Goal: Information Seeking & Learning: Learn about a topic

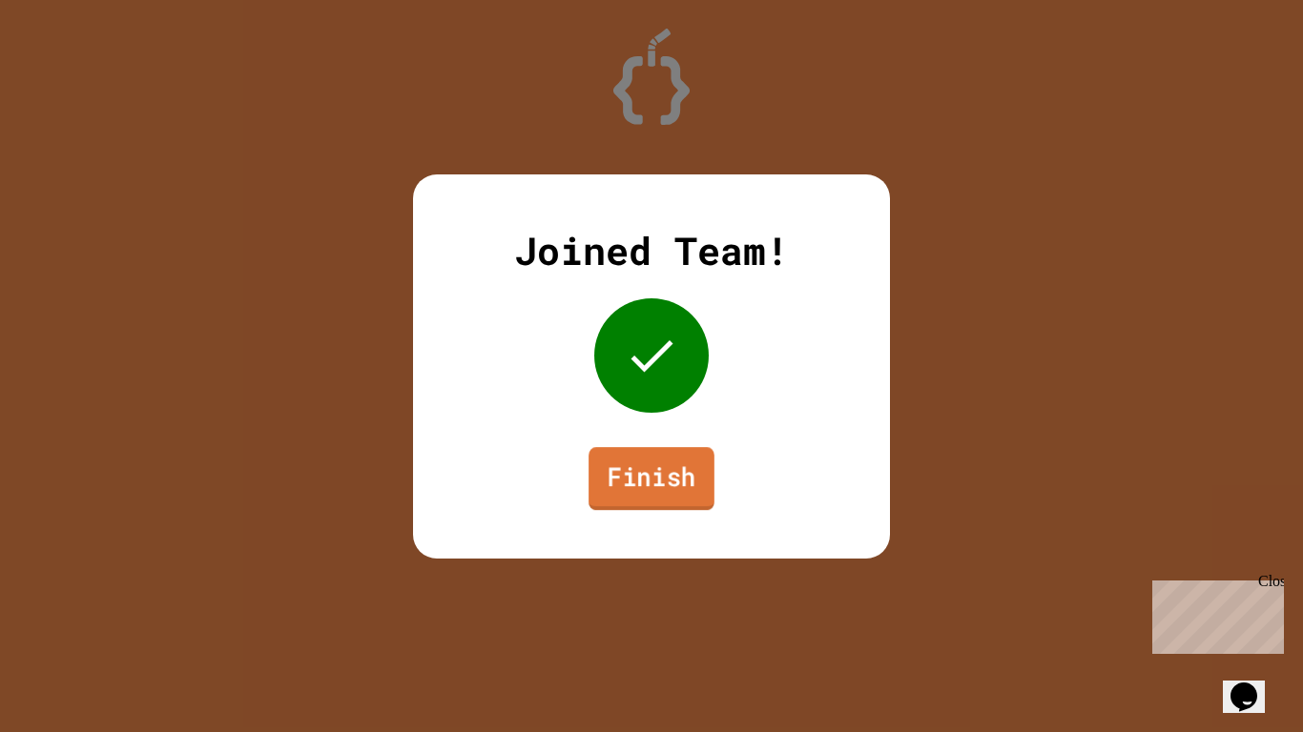
click at [676, 472] on link "Finish" at bounding box center [651, 478] width 126 height 63
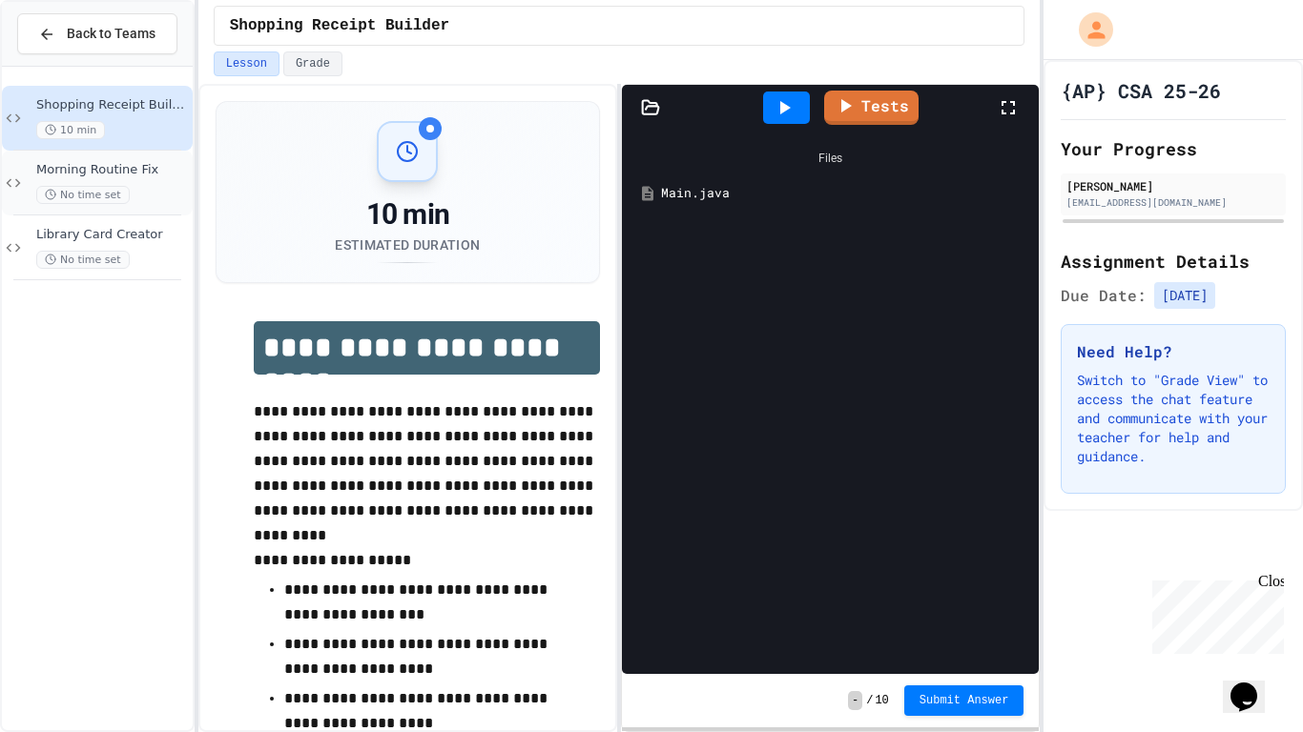
click at [118, 182] on div "Morning Routine Fix No time set" at bounding box center [112, 183] width 153 height 42
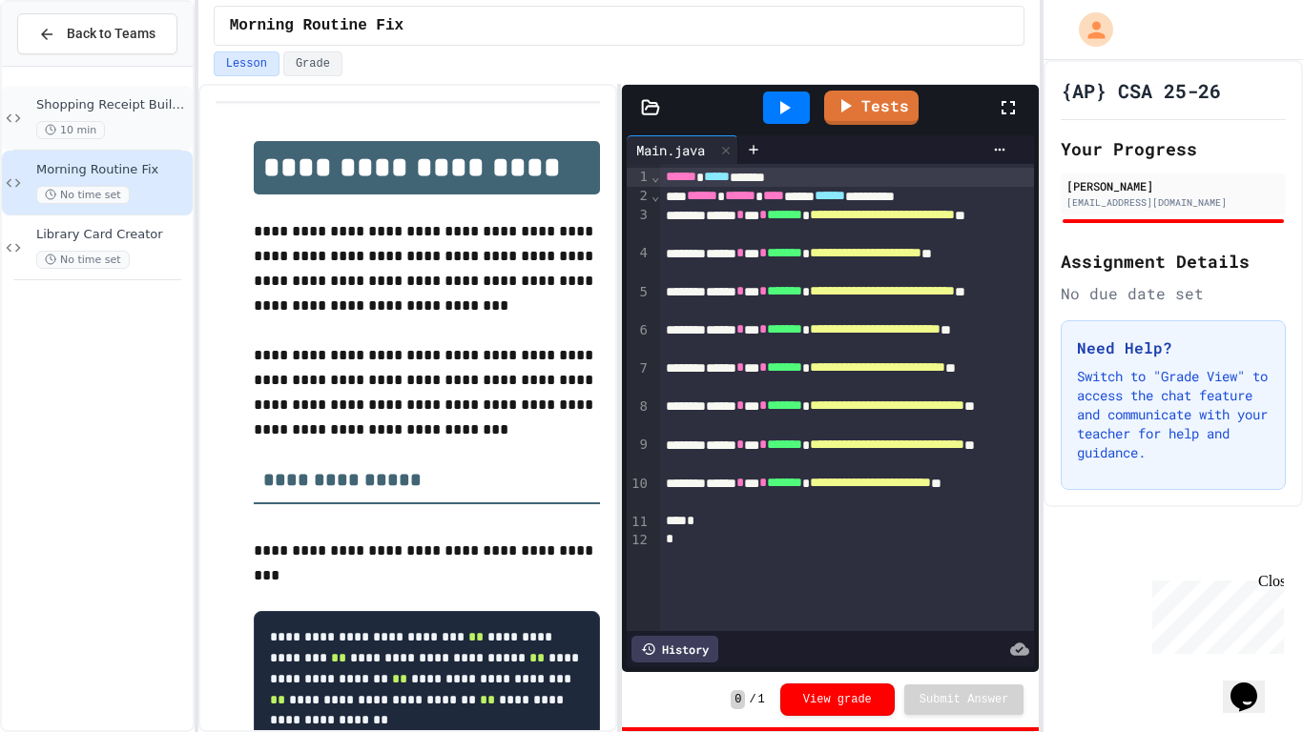
click at [94, 105] on span "Shopping Receipt Builder" at bounding box center [112, 105] width 153 height 16
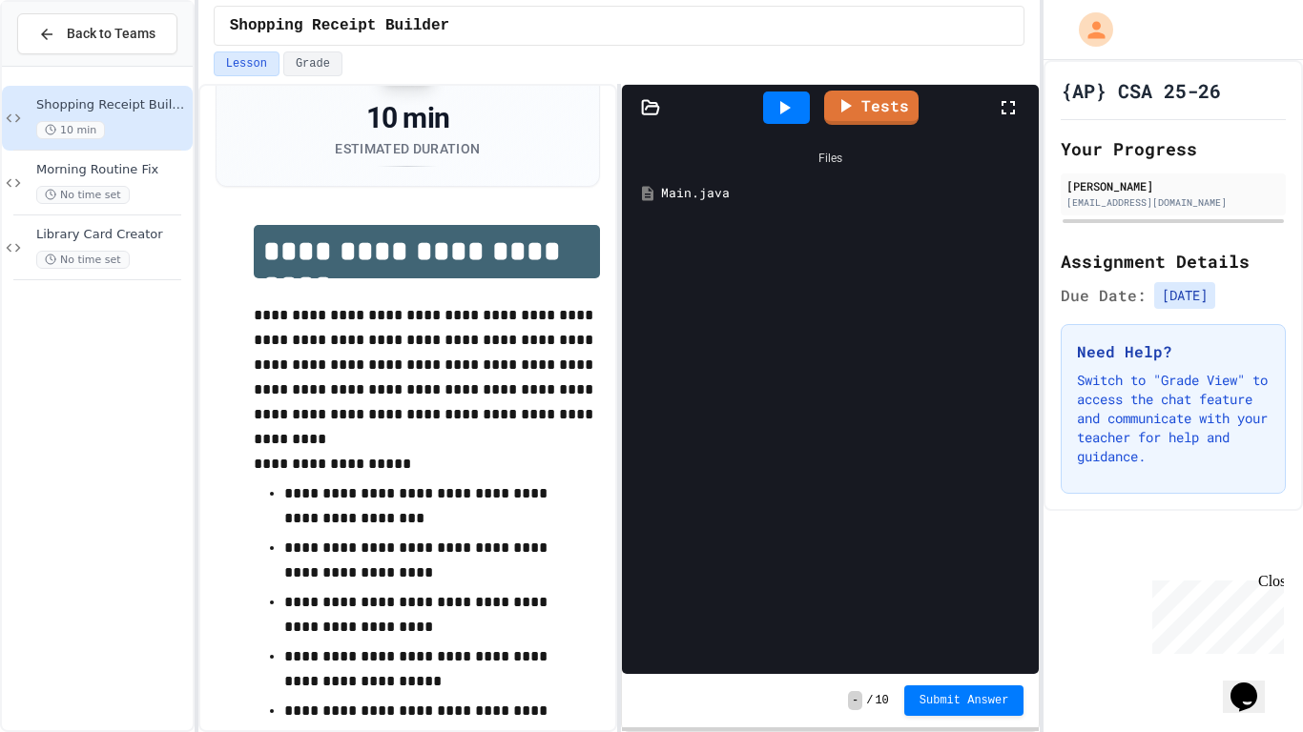
scroll to position [98, 0]
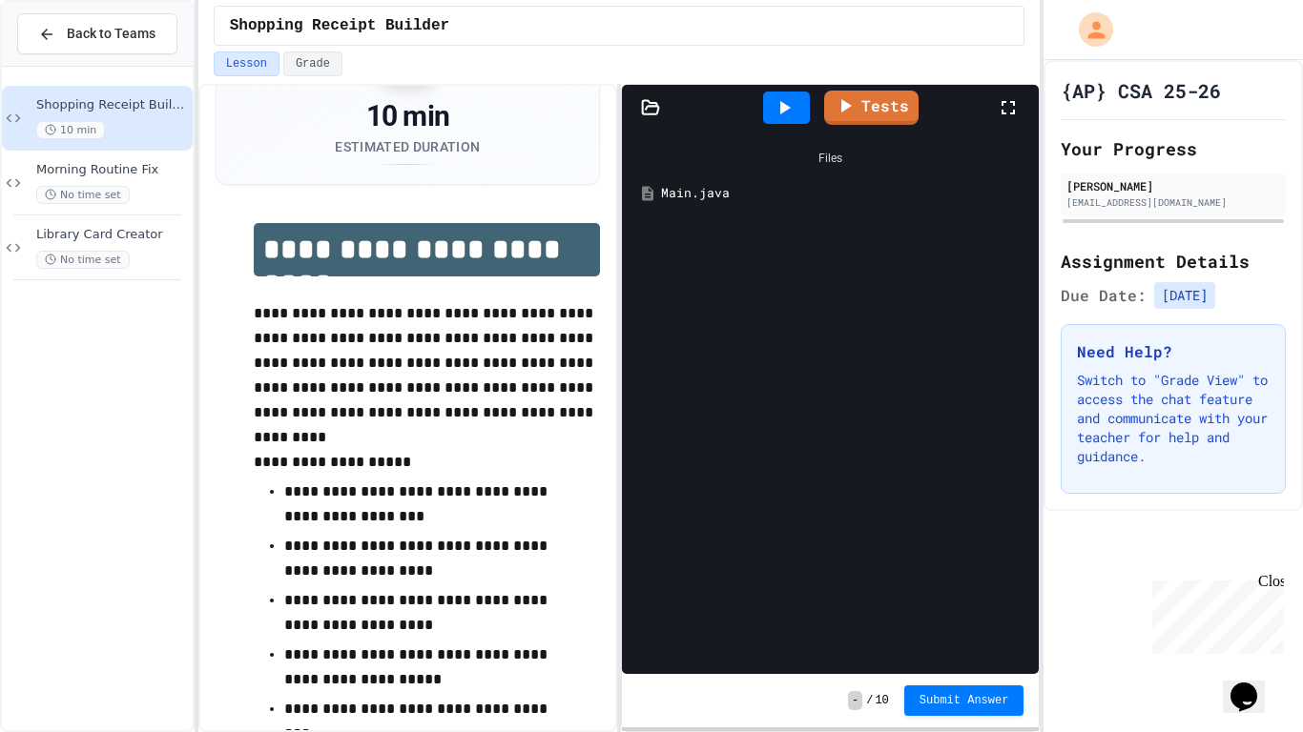
click at [667, 227] on div "Files Main.java" at bounding box center [830, 403] width 417 height 544
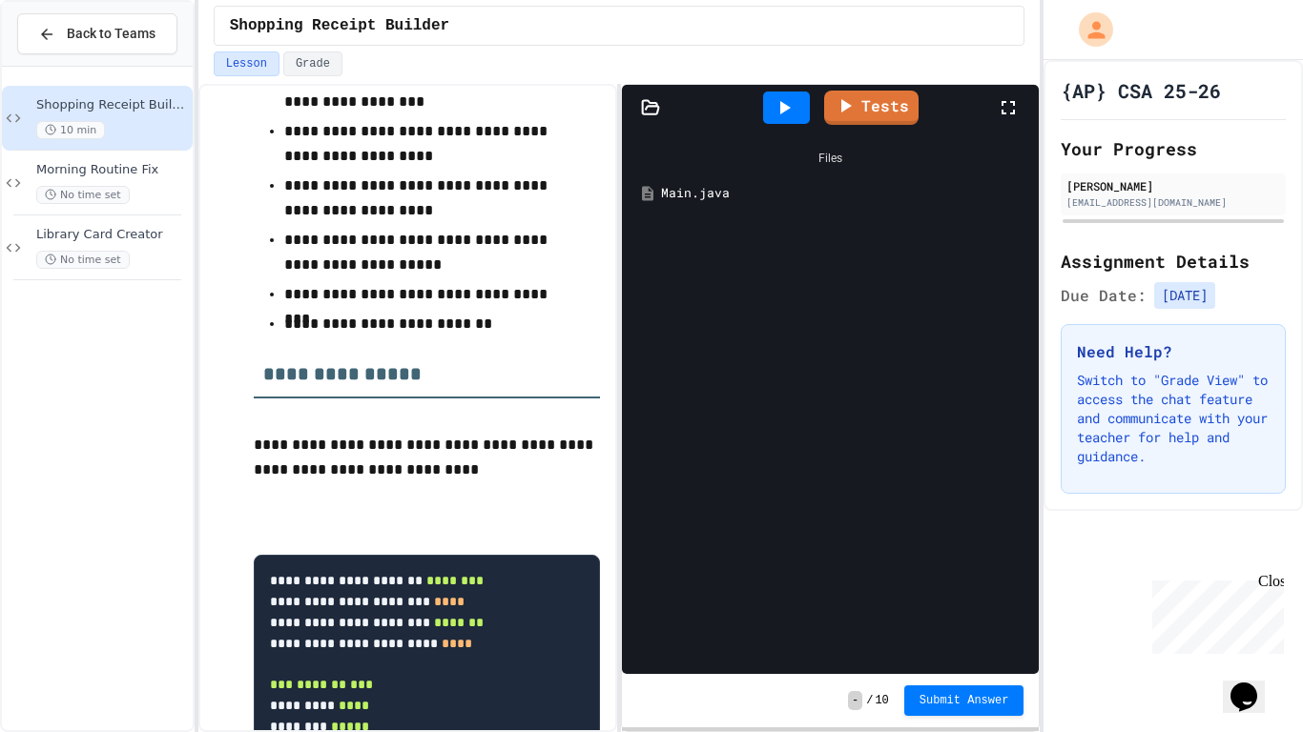
scroll to position [547, 0]
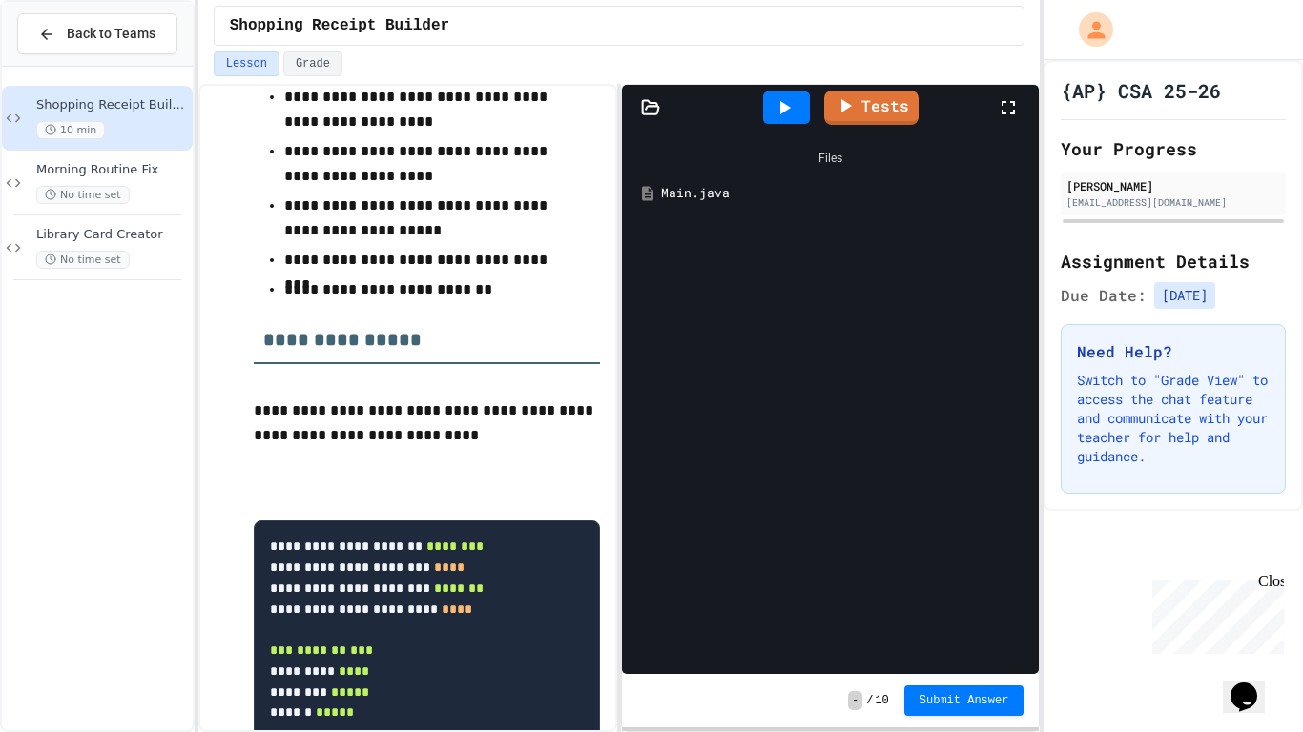
click at [704, 199] on div "Main.java" at bounding box center [844, 193] width 366 height 19
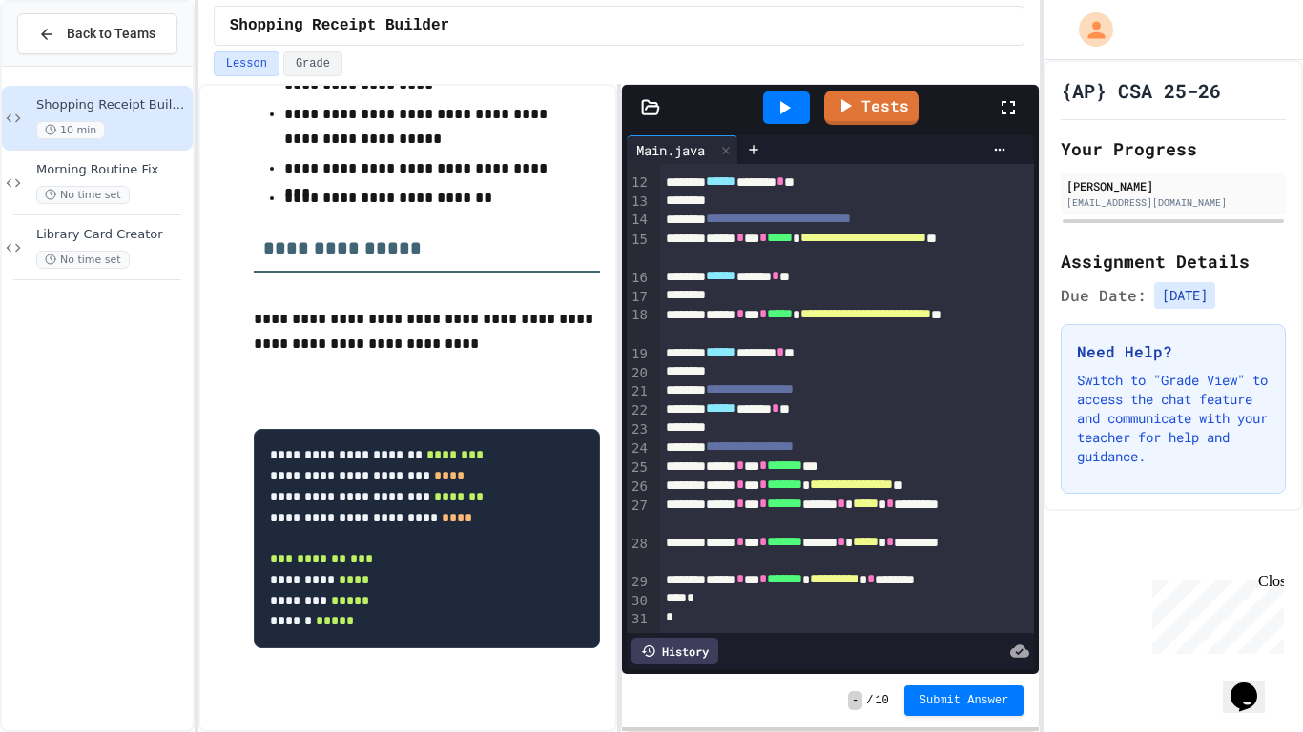
scroll to position [0, 0]
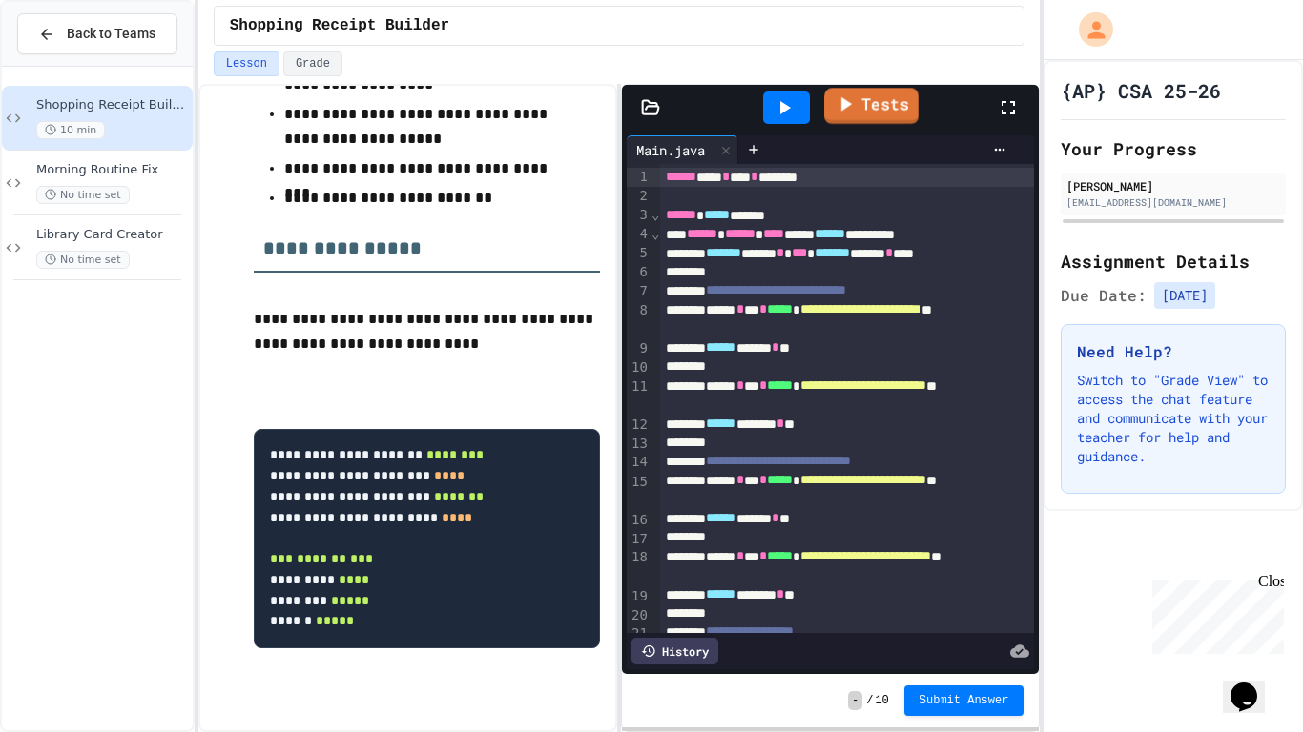
click at [842, 116] on link "Tests" at bounding box center [871, 106] width 94 height 36
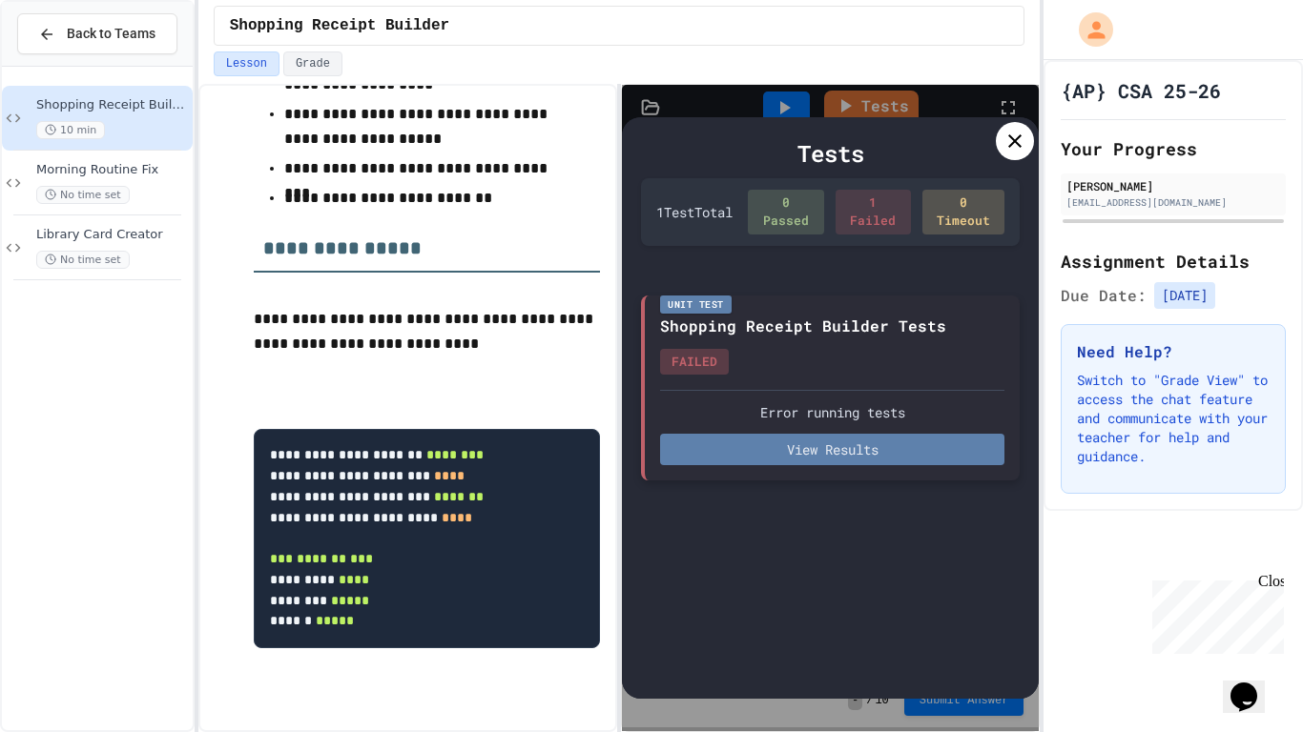
click at [801, 452] on button "View Results" at bounding box center [832, 449] width 344 height 31
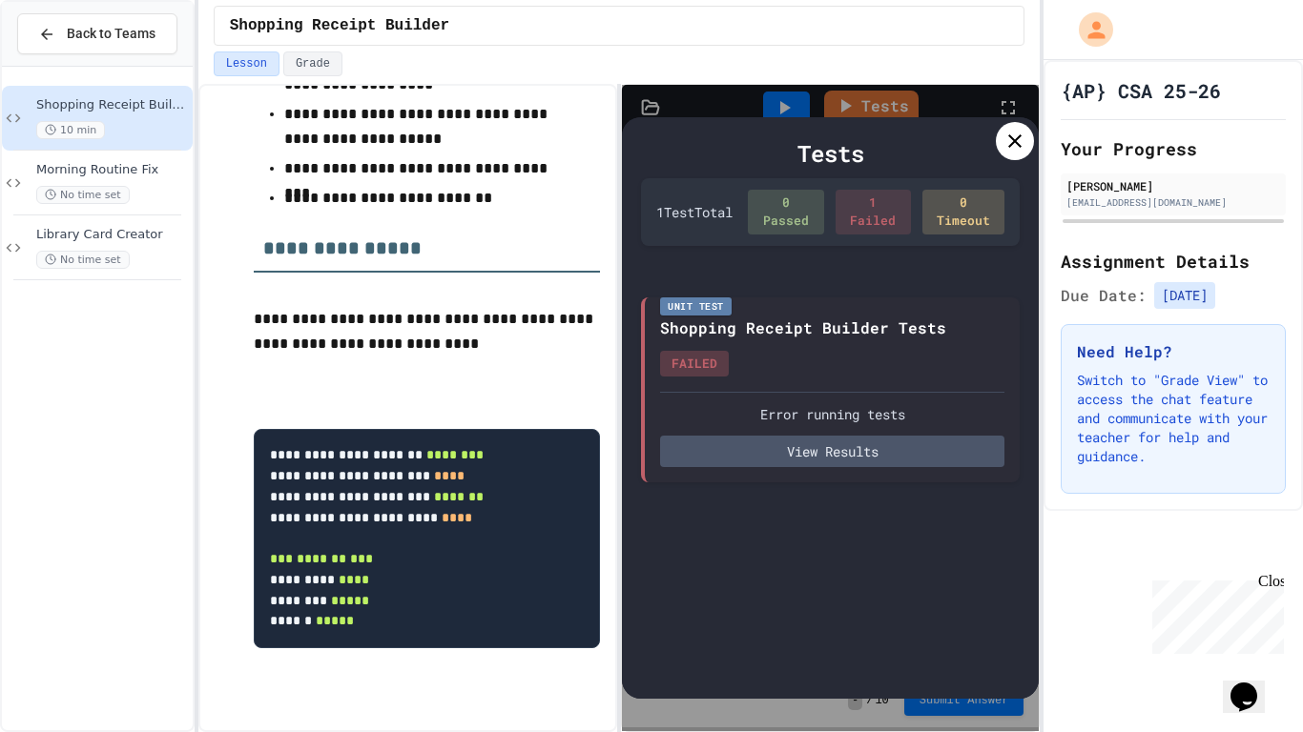
click at [1006, 136] on icon at bounding box center [1014, 141] width 23 height 23
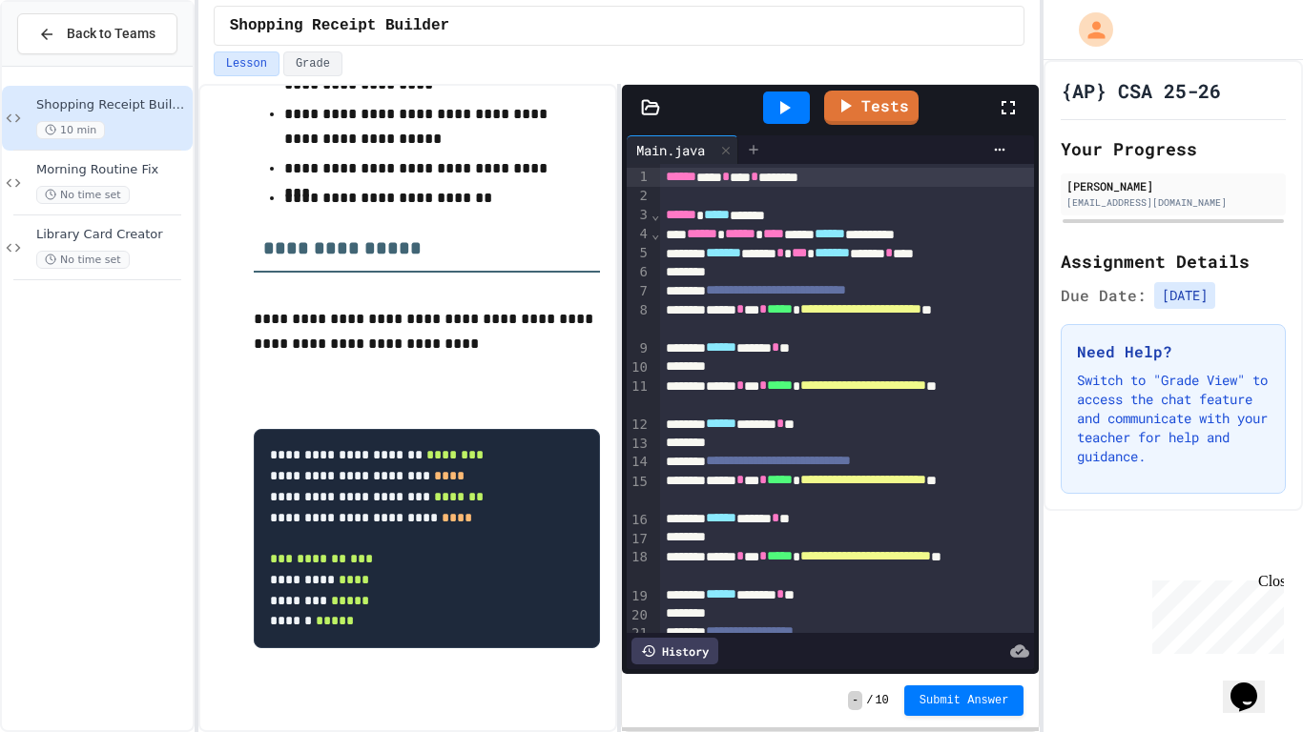
click at [767, 152] on div at bounding box center [753, 149] width 31 height 29
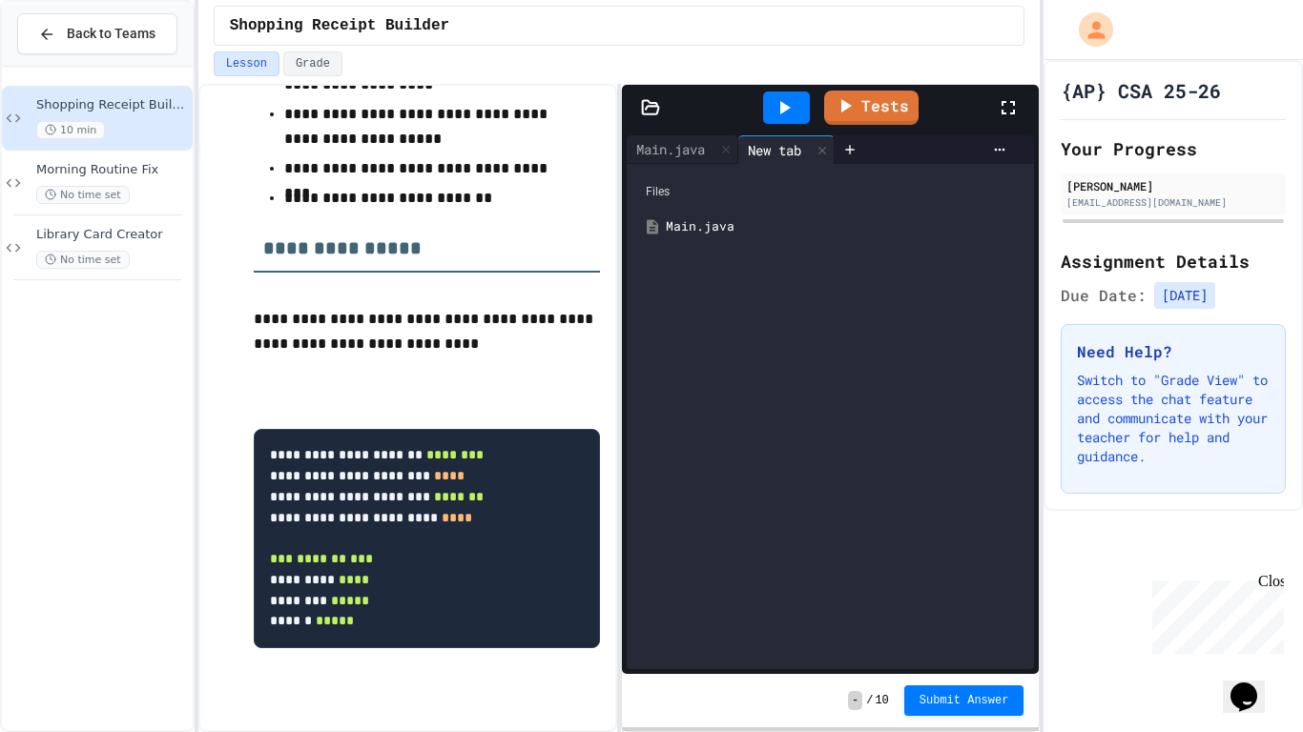
click at [692, 195] on div "Files" at bounding box center [830, 192] width 388 height 36
click at [713, 264] on div "Files Main.java" at bounding box center [830, 416] width 407 height 505
click at [698, 230] on div "Main.java" at bounding box center [844, 226] width 357 height 19
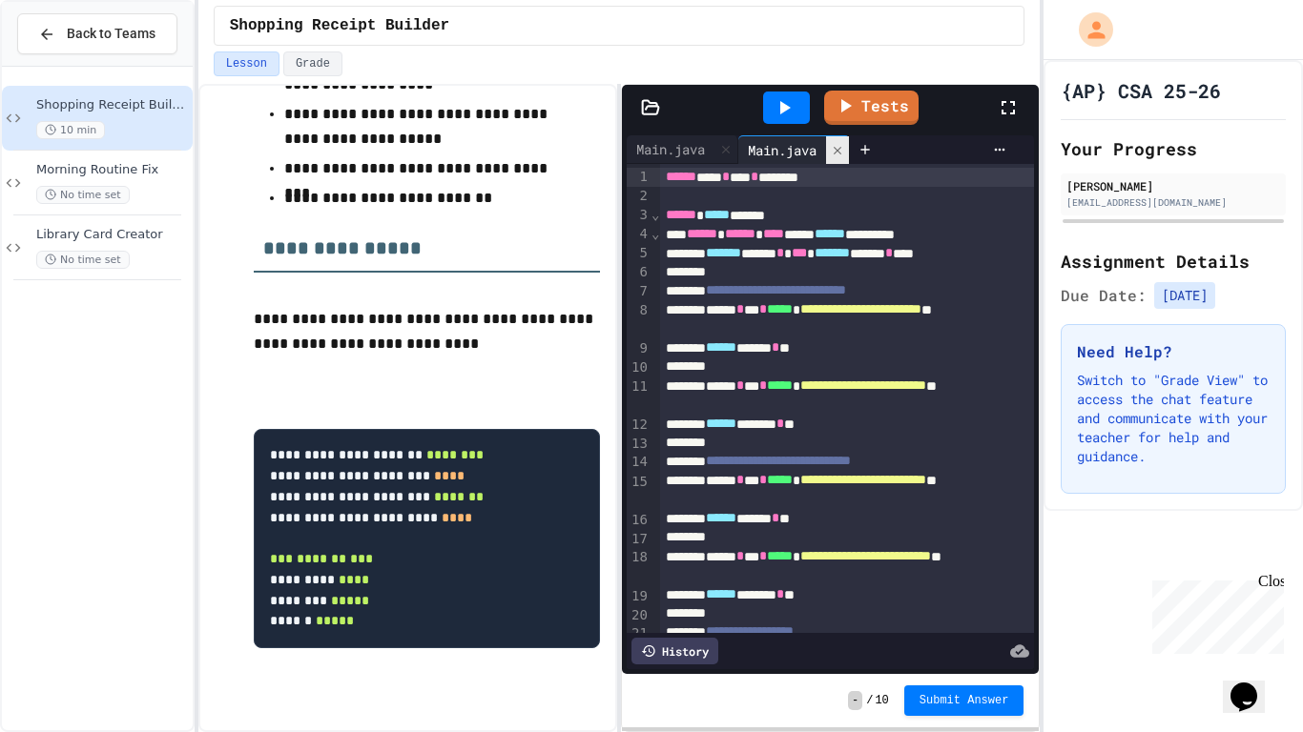
click at [837, 156] on icon at bounding box center [837, 150] width 13 height 13
click at [748, 149] on div at bounding box center [753, 149] width 31 height 29
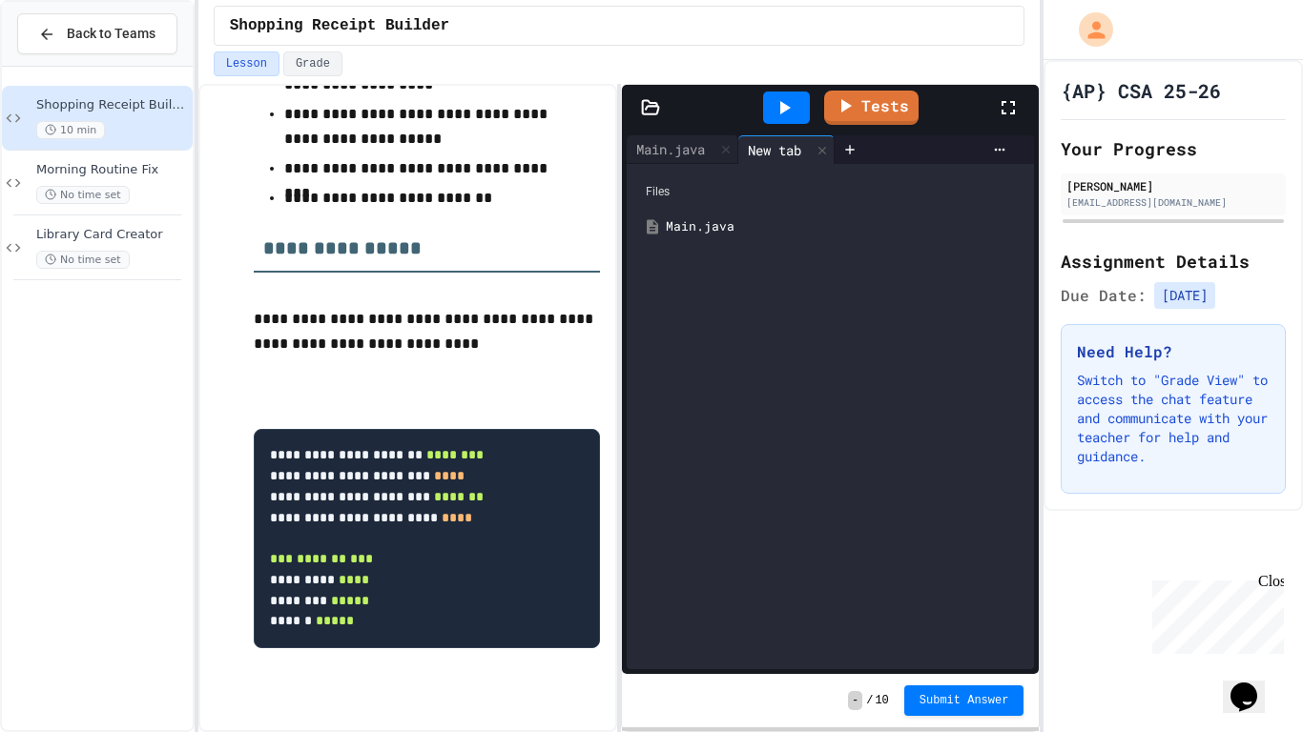
click at [1001, 157] on div at bounding box center [924, 149] width 180 height 29
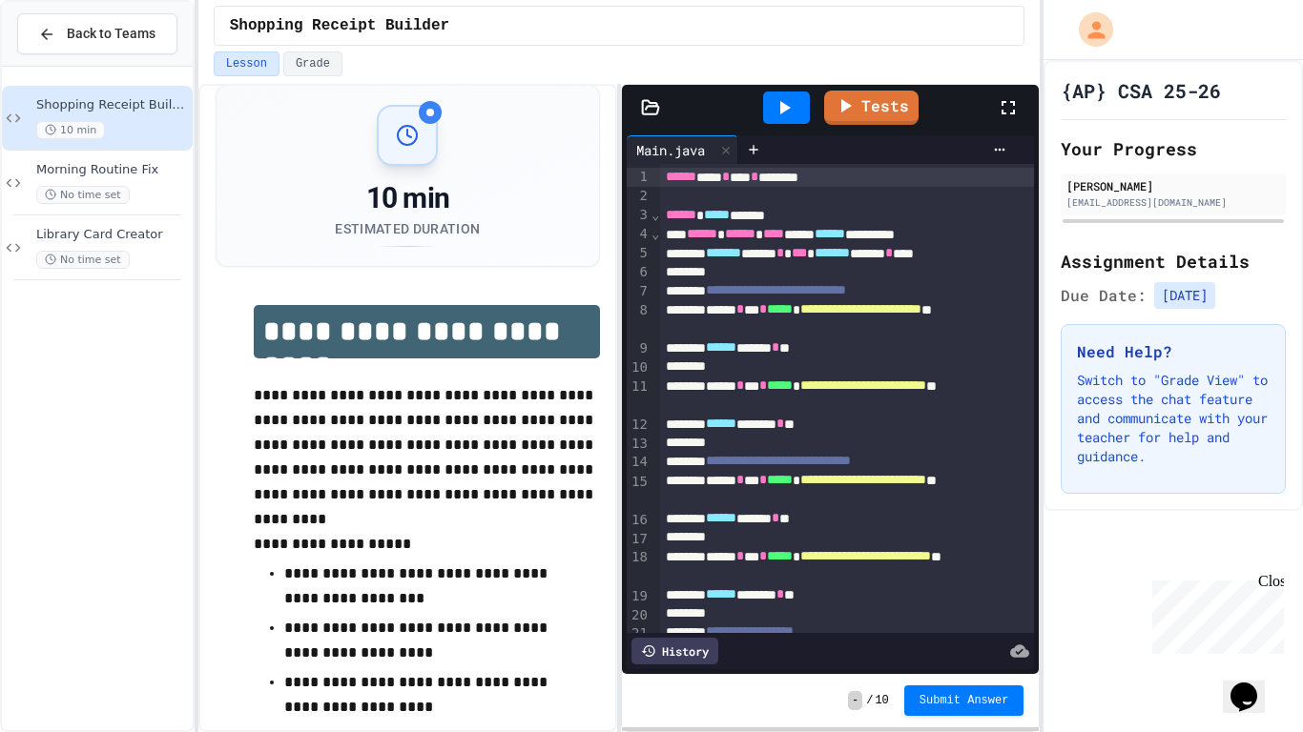
scroll to position [18, 0]
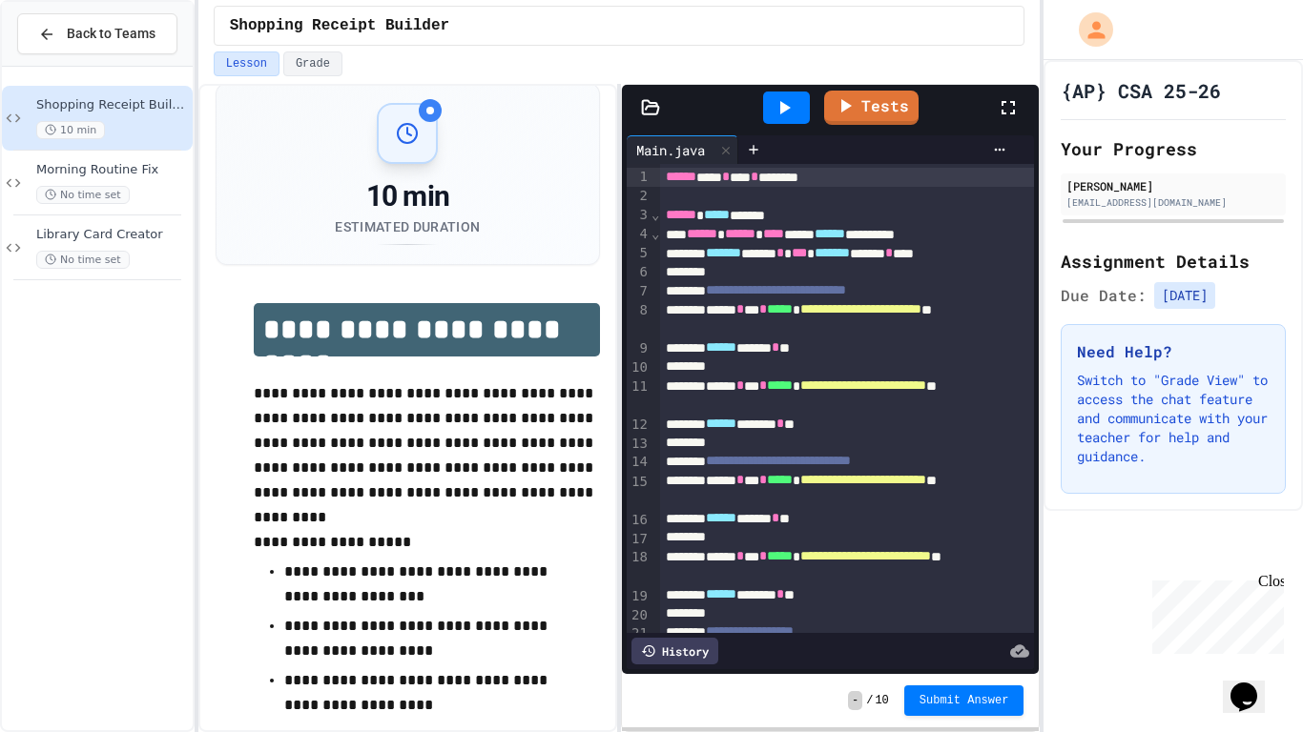
click at [736, 341] on span "******" at bounding box center [721, 346] width 31 height 13
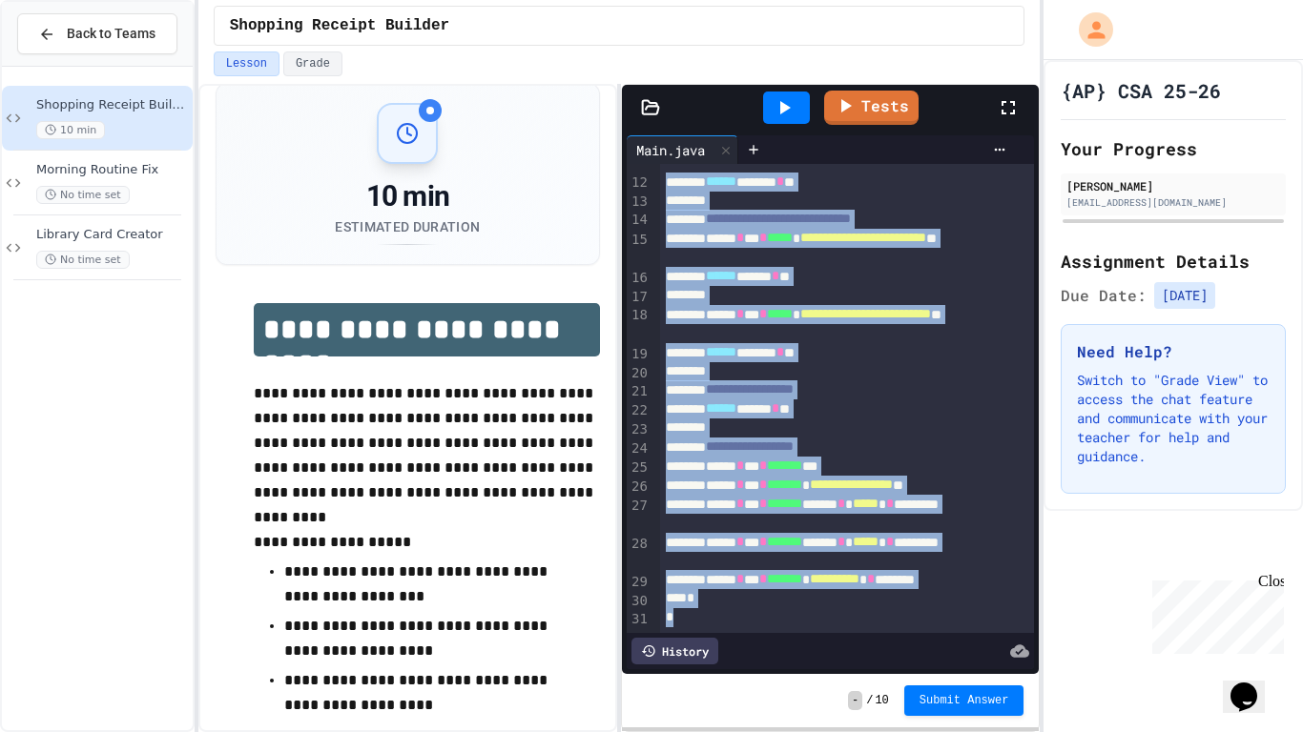
scroll to position [0, 0]
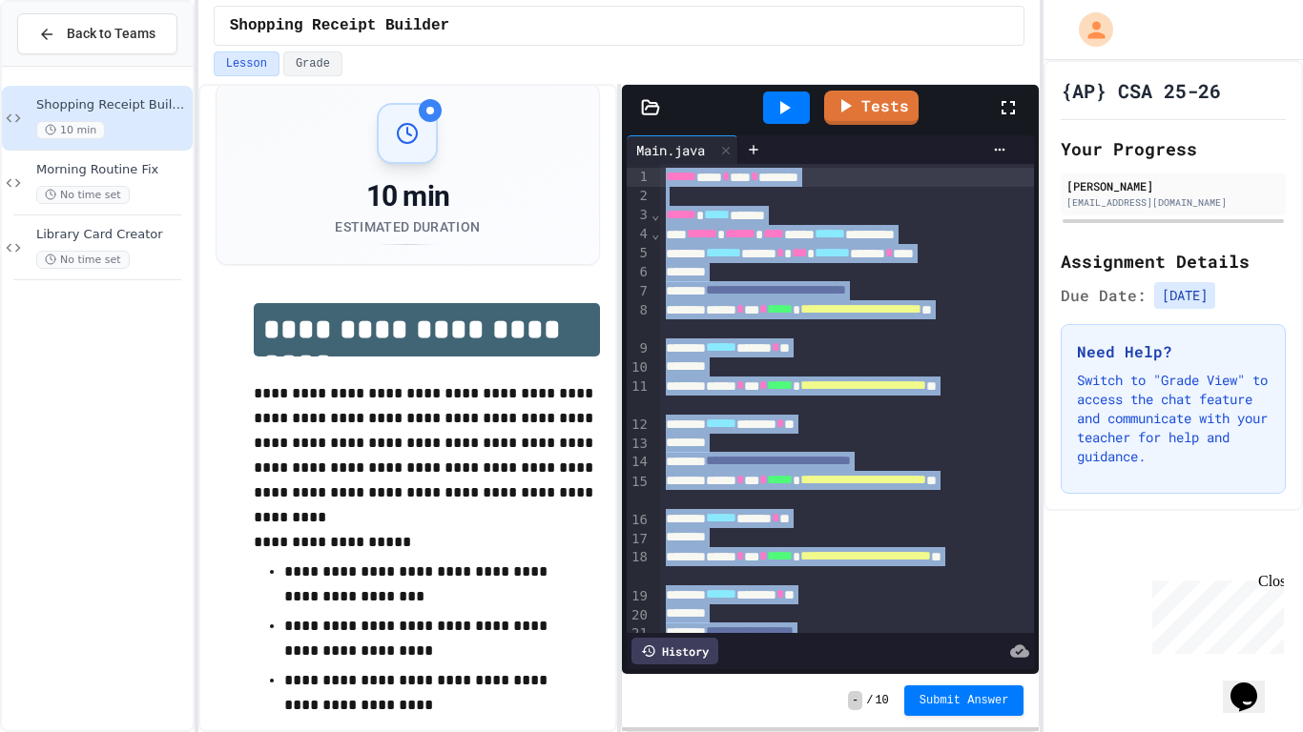
drag, startPoint x: 718, startPoint y: 627, endPoint x: 600, endPoint y: 41, distance: 597.4
click at [600, 41] on div "**********" at bounding box center [619, 366] width 842 height 732
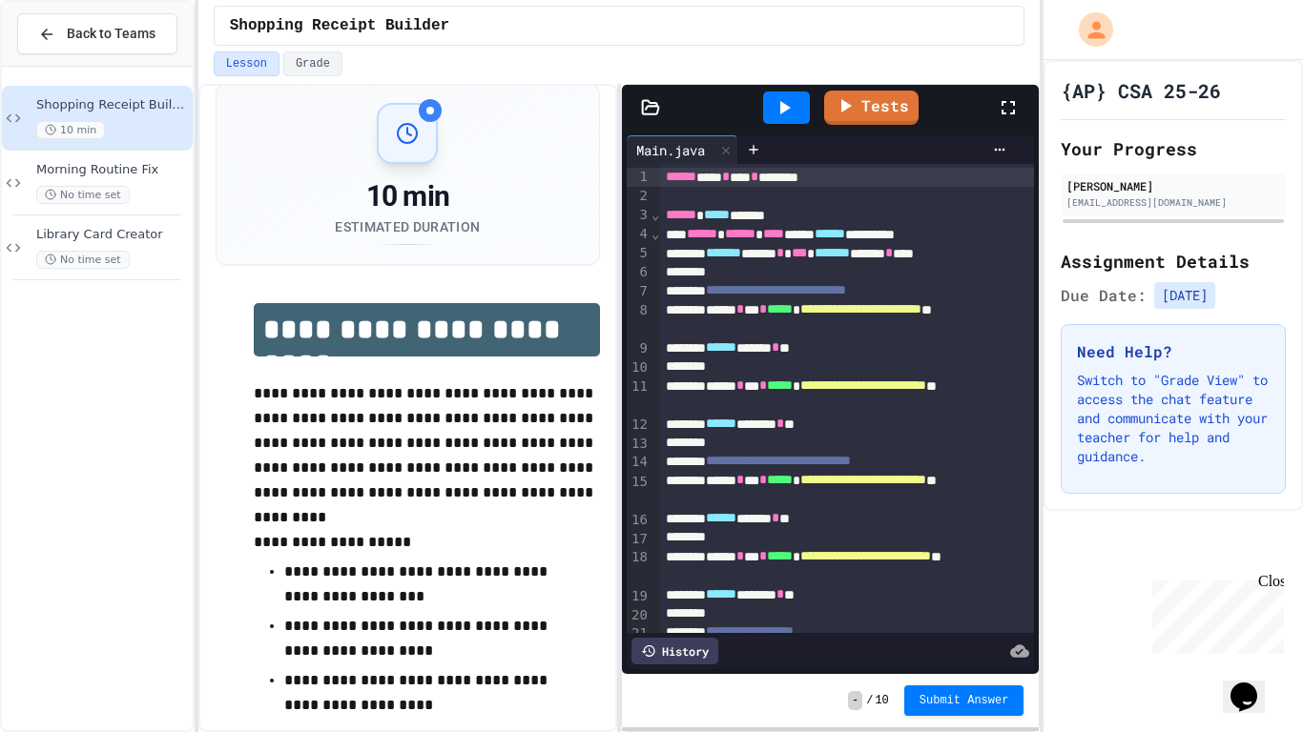
click at [254, 388] on p "**********" at bounding box center [427, 443] width 346 height 124
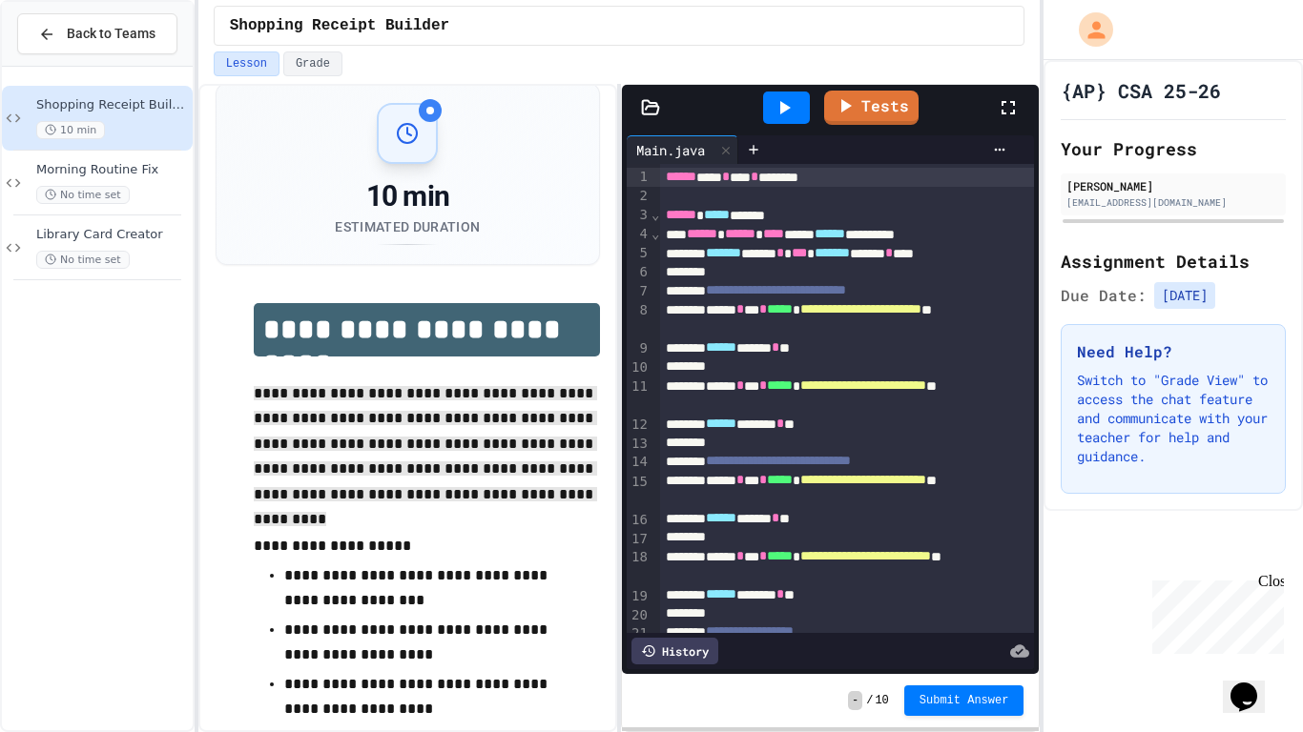
drag, startPoint x: 254, startPoint y: 388, endPoint x: 566, endPoint y: 500, distance: 332.1
click at [566, 500] on p "**********" at bounding box center [427, 445] width 346 height 128
copy span "**********"
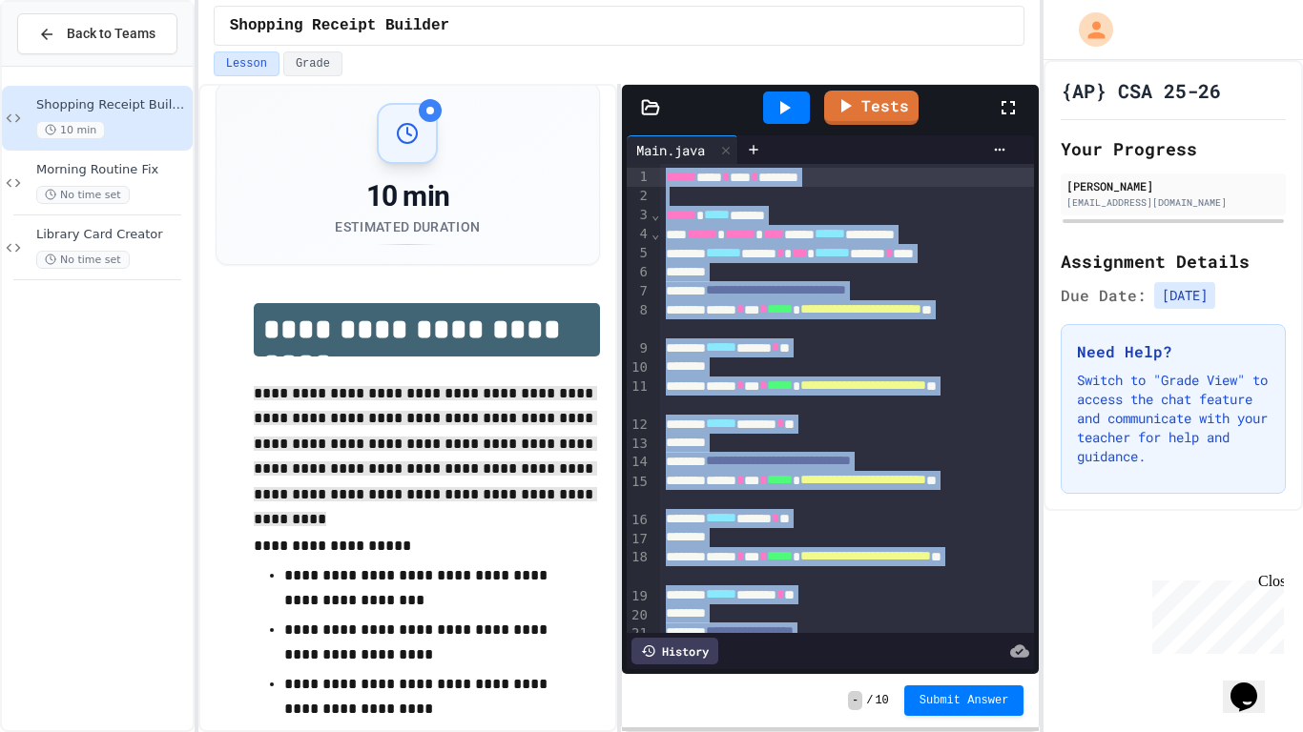
drag, startPoint x: 687, startPoint y: 619, endPoint x: 656, endPoint y: 25, distance: 594.9
click at [656, 25] on div "**********" at bounding box center [619, 366] width 842 height 732
click at [748, 154] on icon at bounding box center [753, 149] width 15 height 15
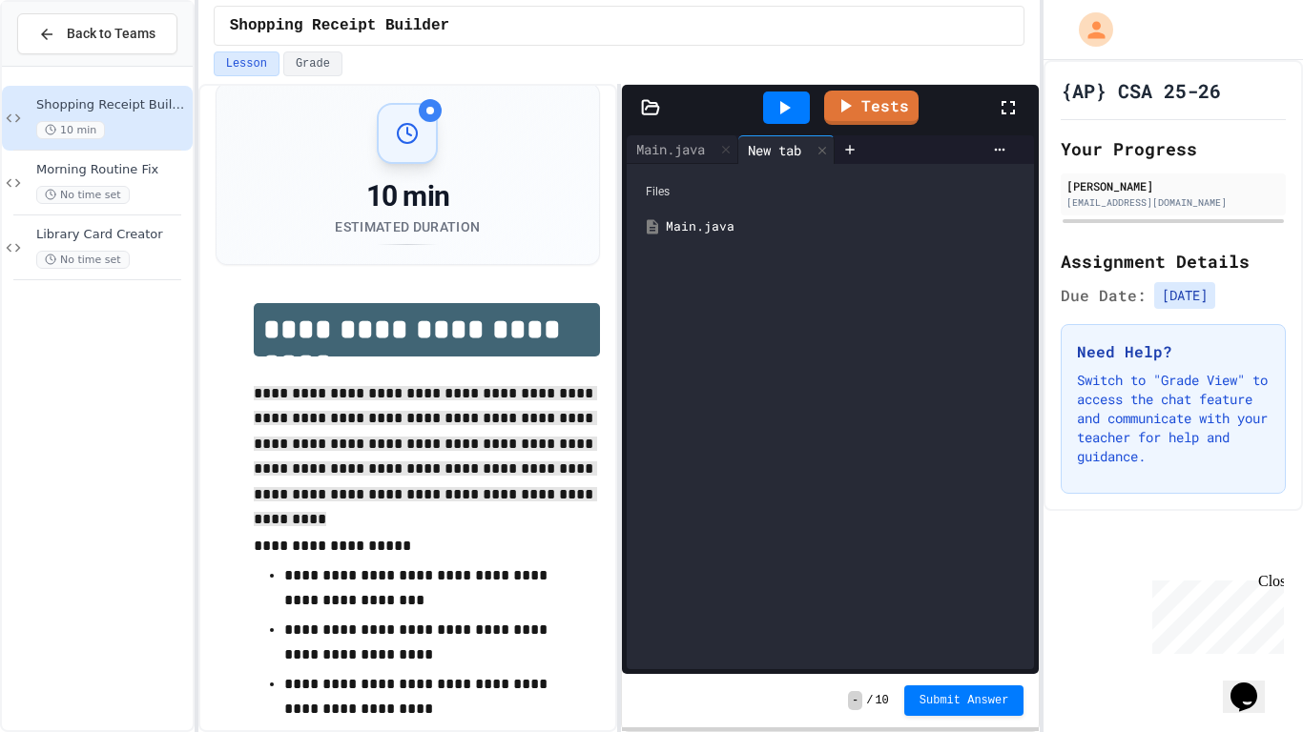
click at [738, 204] on div "Files" at bounding box center [830, 192] width 388 height 36
click at [702, 147] on div "Main.java" at bounding box center [671, 149] width 88 height 20
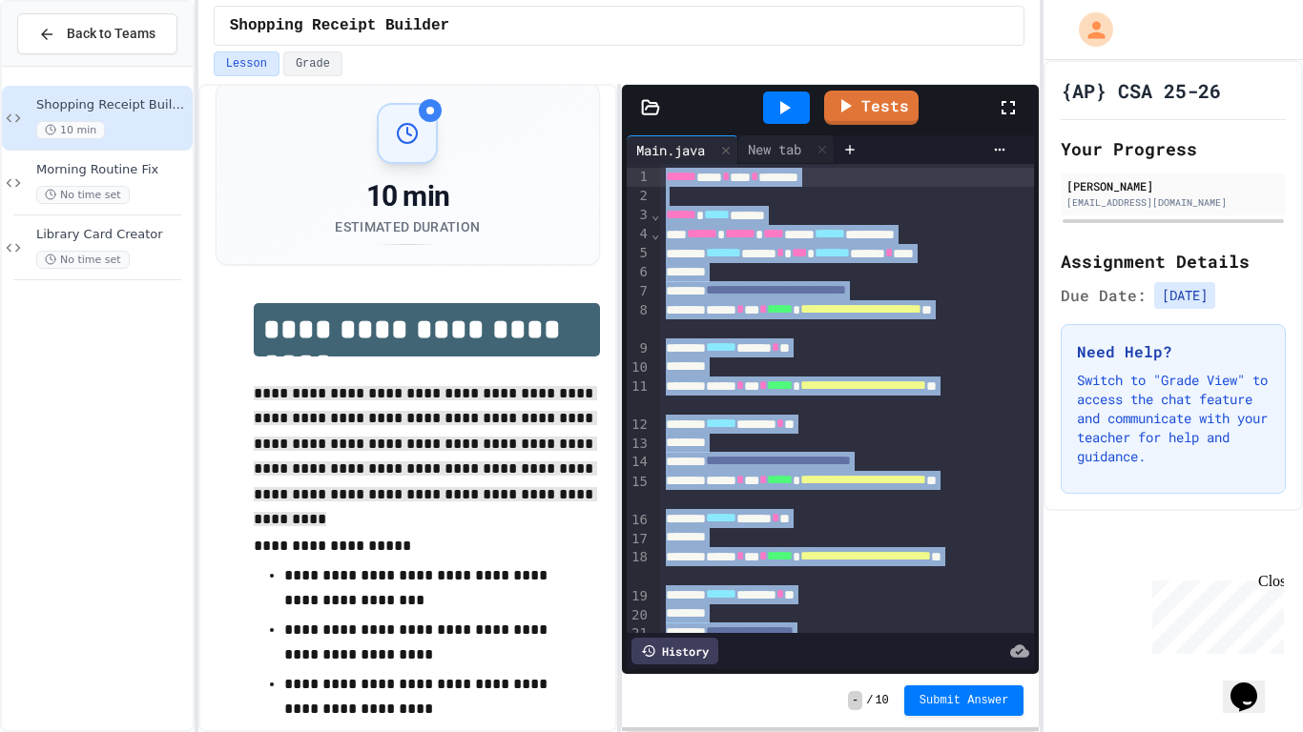
drag, startPoint x: 766, startPoint y: 625, endPoint x: 677, endPoint y: 120, distance: 512.2
click at [677, 120] on div "**********" at bounding box center [830, 379] width 417 height 589
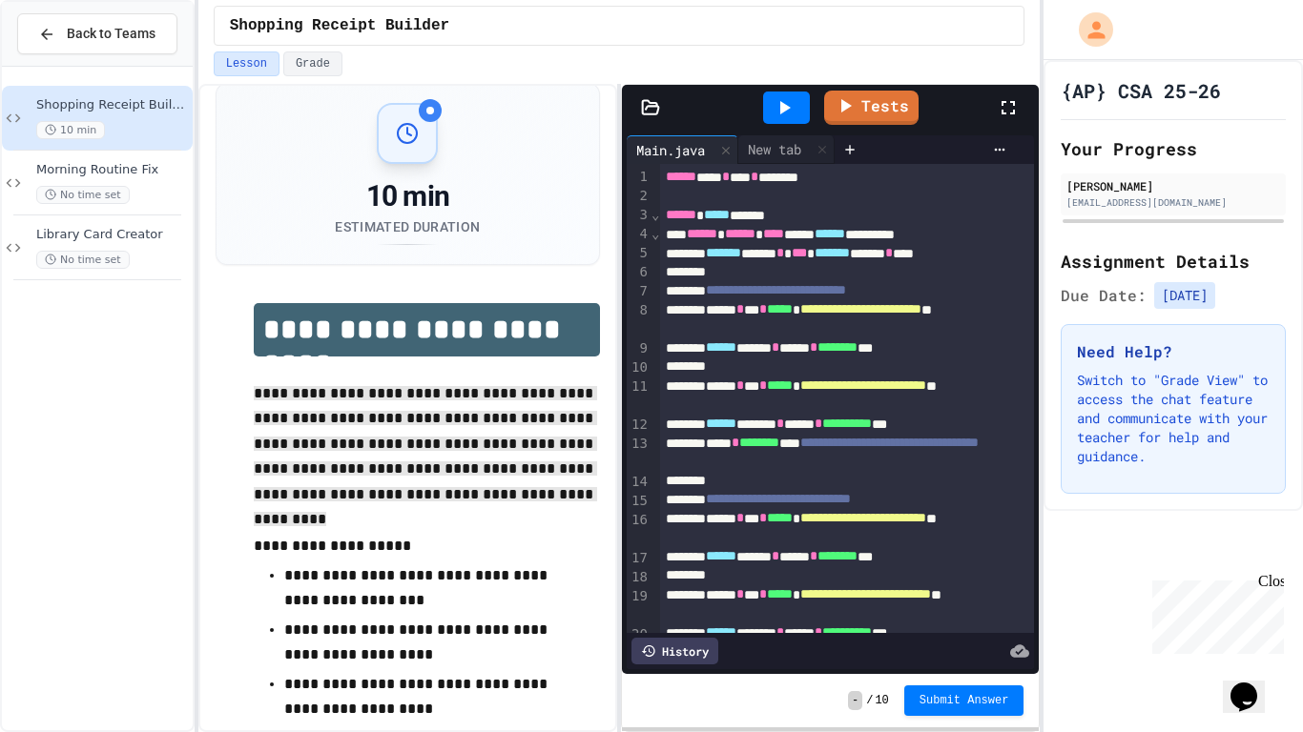
scroll to position [318, 0]
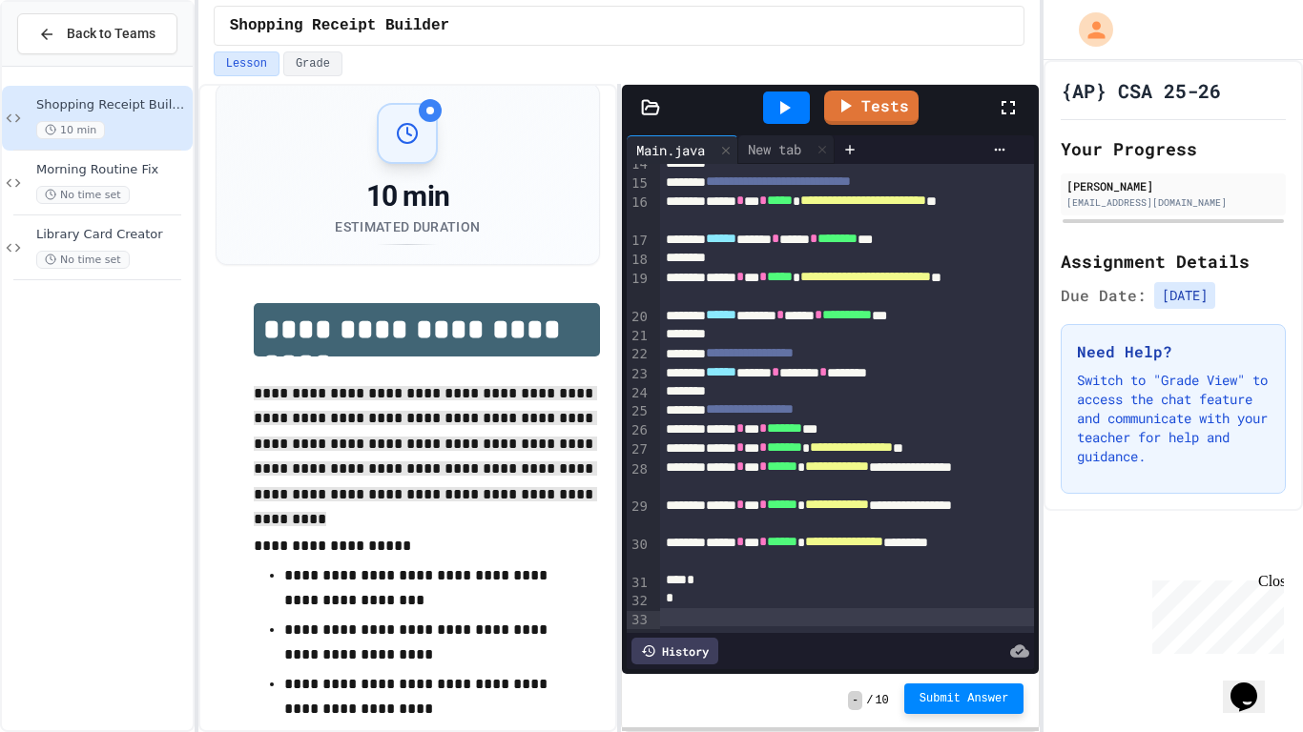
click at [971, 704] on span "Submit Answer" at bounding box center [964, 698] width 90 height 15
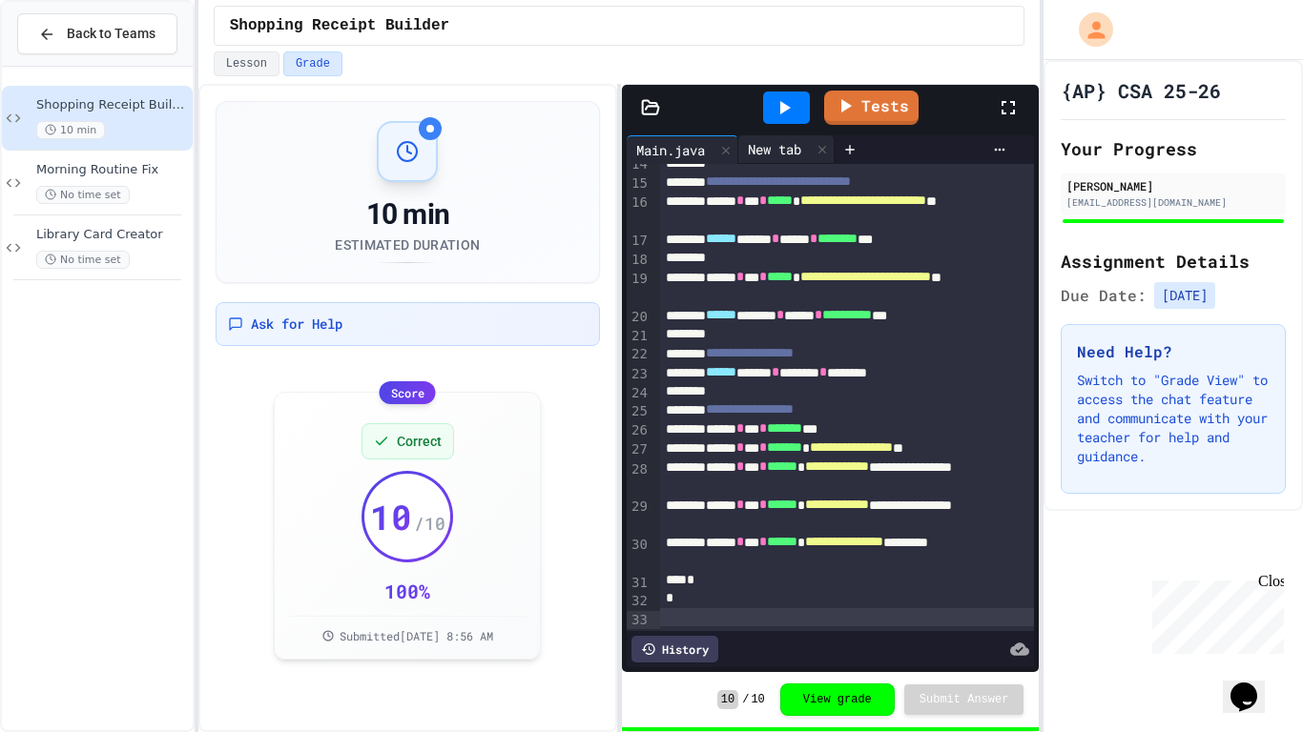
click at [779, 153] on div "New tab" at bounding box center [774, 149] width 72 height 20
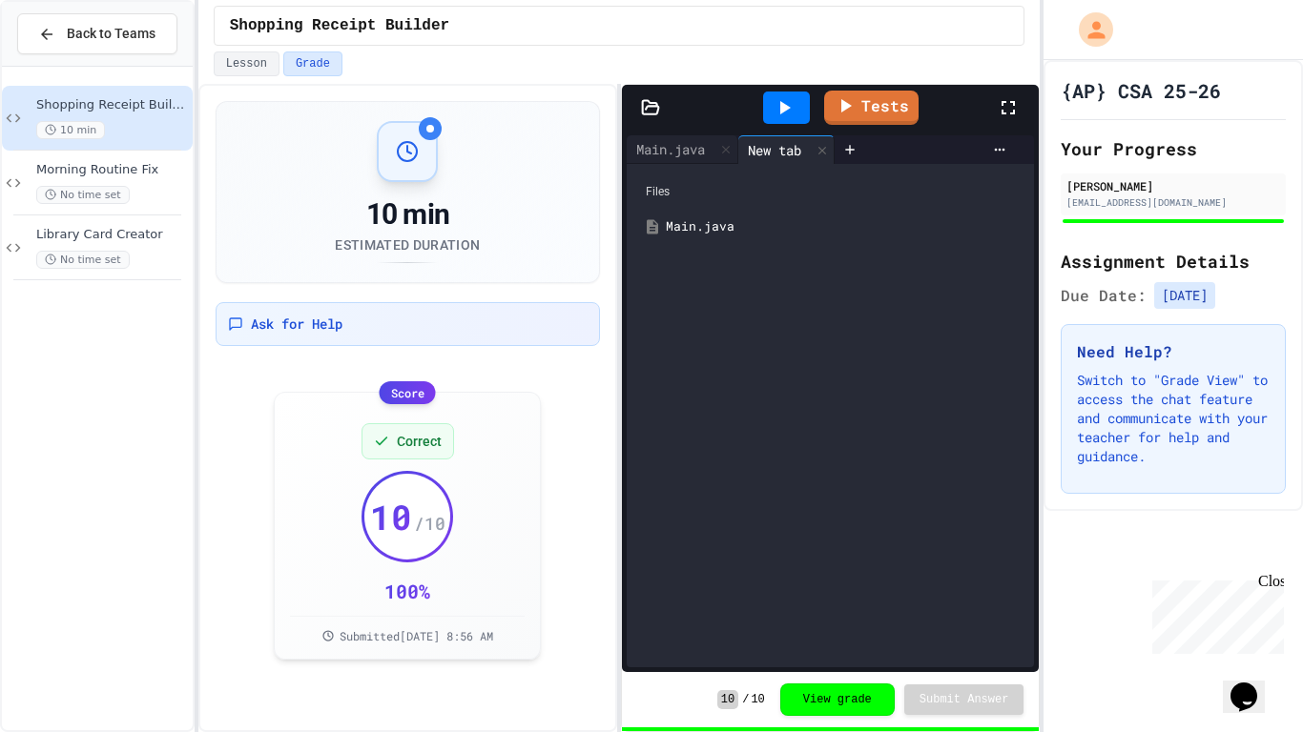
click at [712, 227] on div "Main.java" at bounding box center [844, 226] width 357 height 19
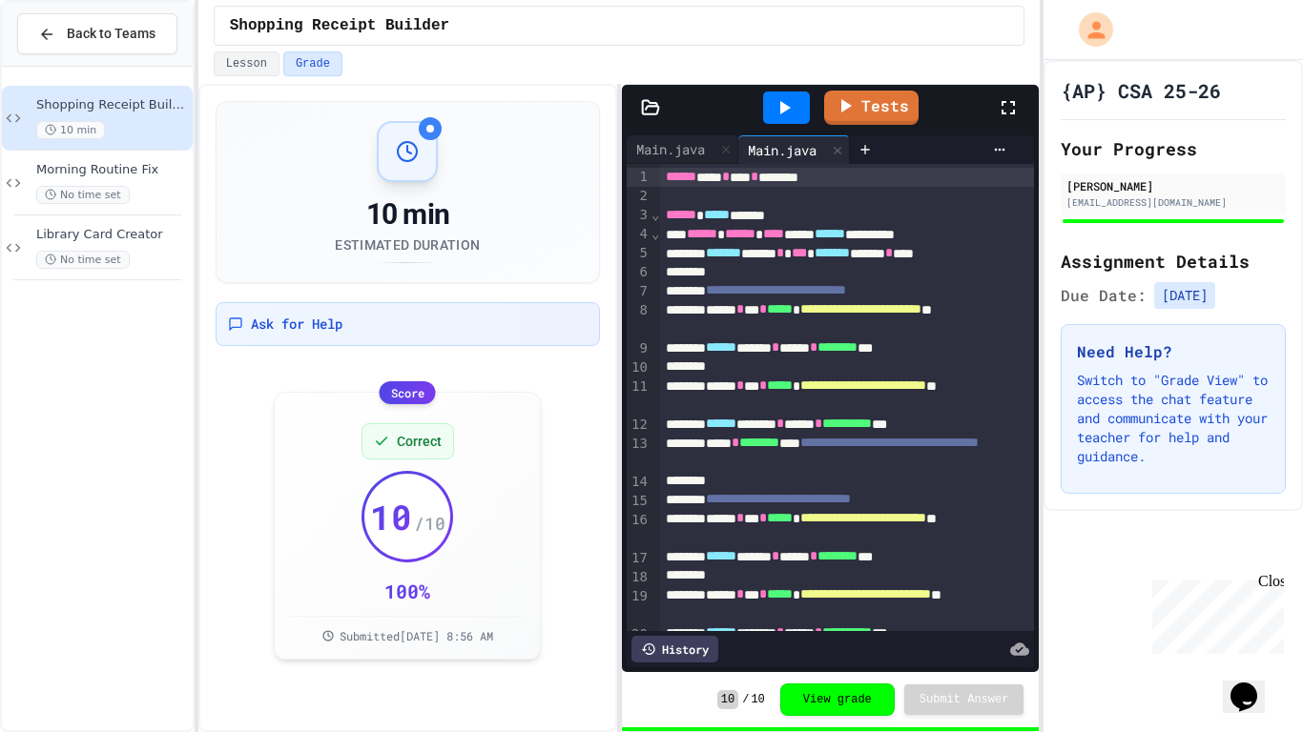
scroll to position [319, 0]
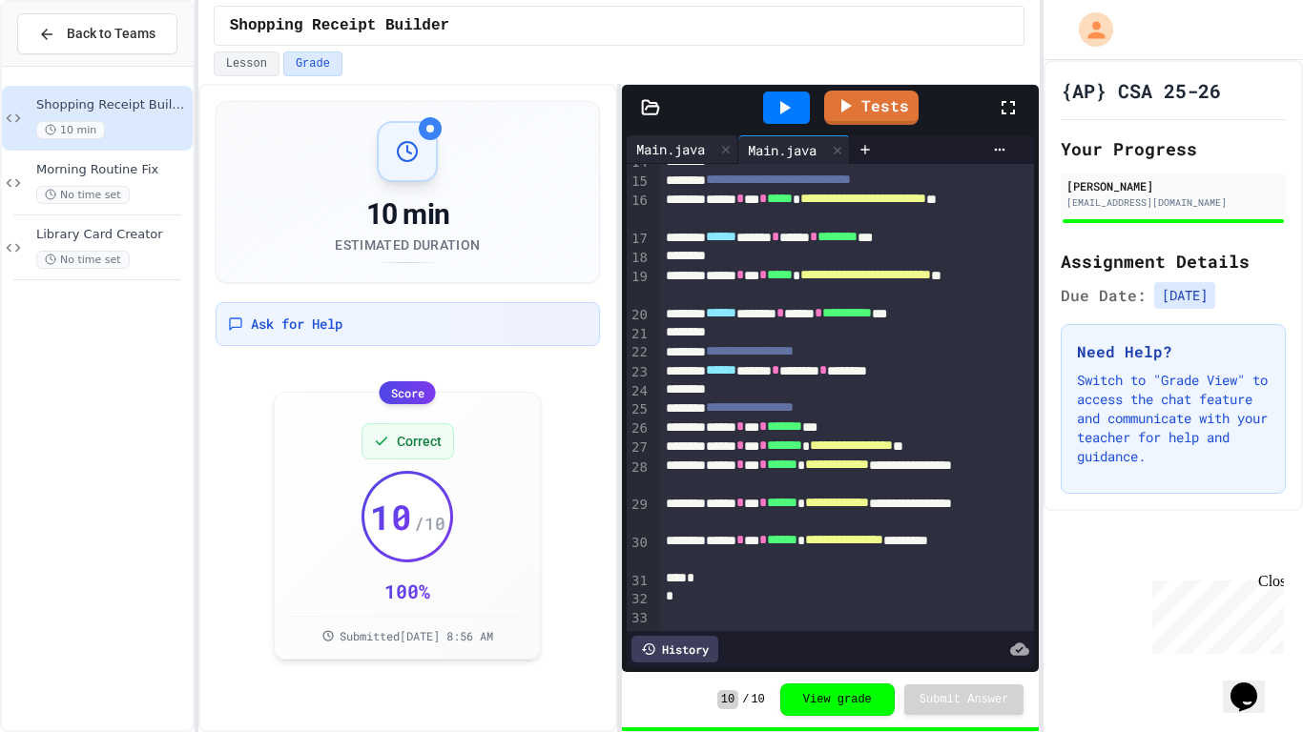
click at [689, 151] on div "Main.java" at bounding box center [671, 149] width 88 height 20
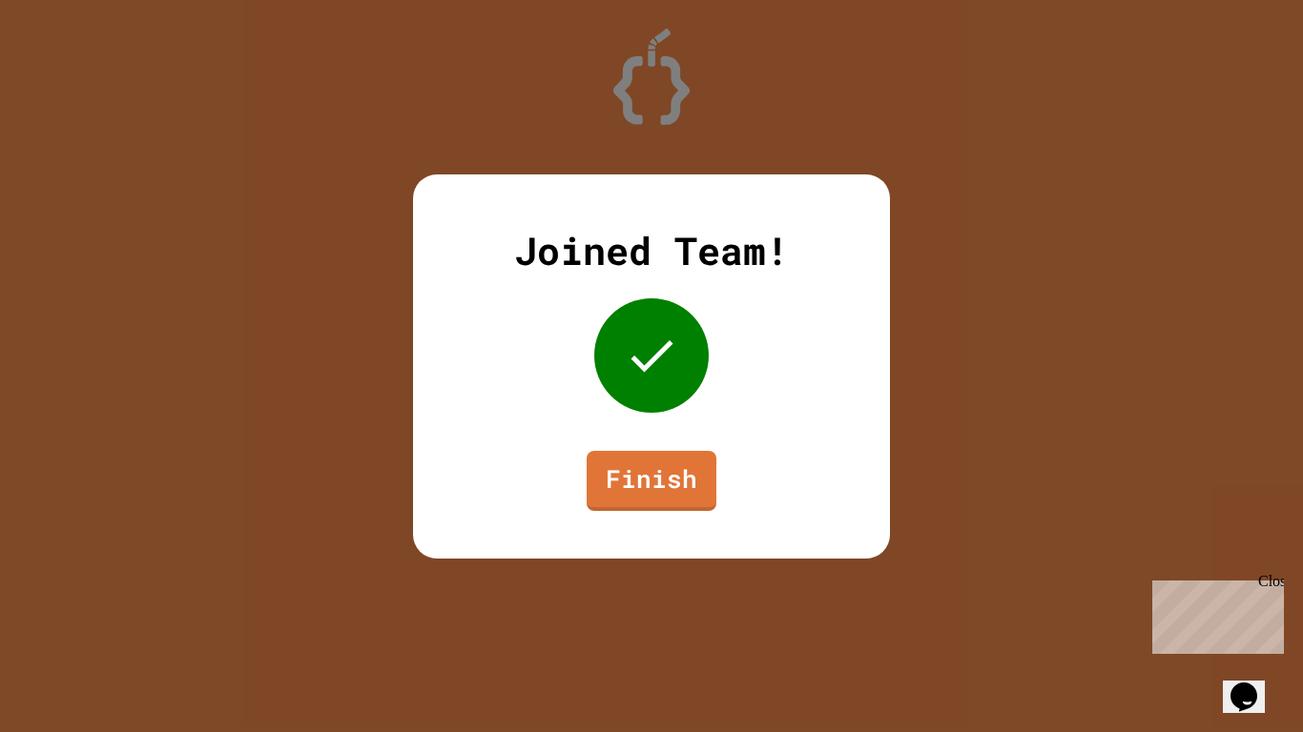
click at [669, 428] on div "Joined Team! Finish" at bounding box center [651, 367] width 477 height 384
click at [670, 480] on link "Finish" at bounding box center [651, 478] width 128 height 63
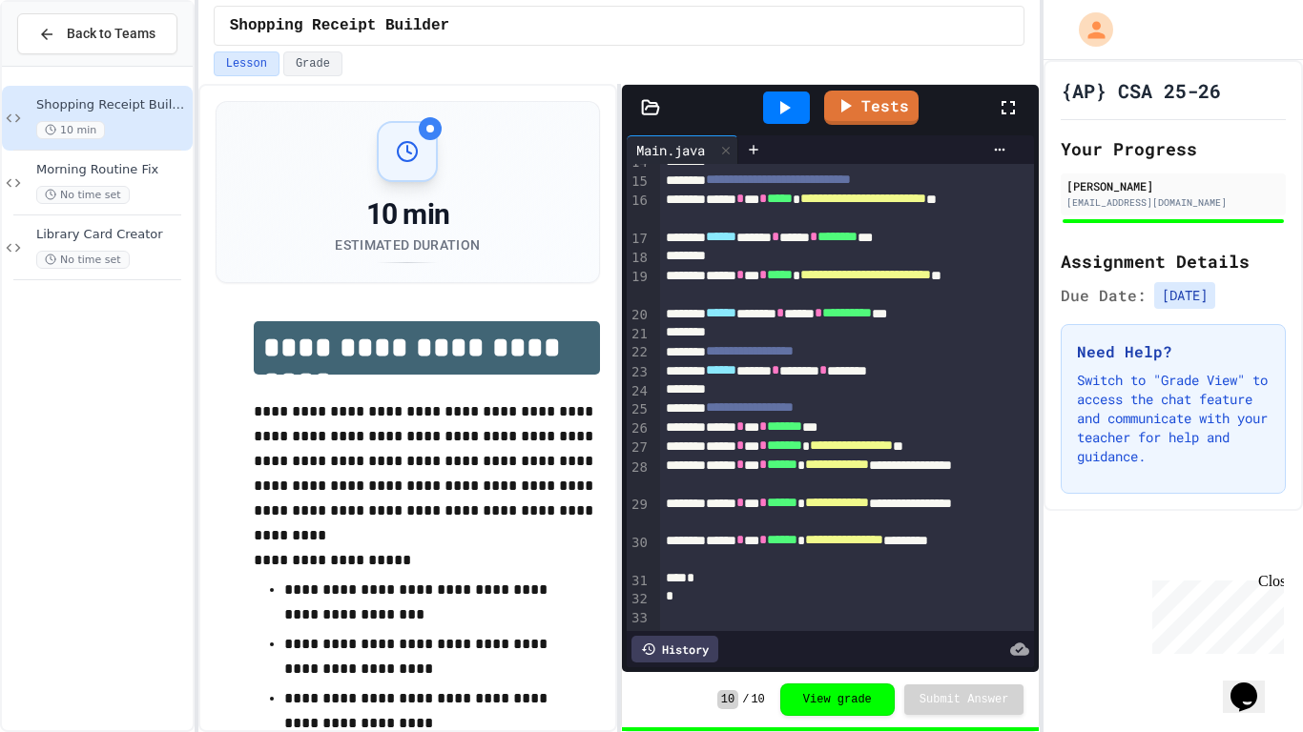
scroll to position [311, 0]
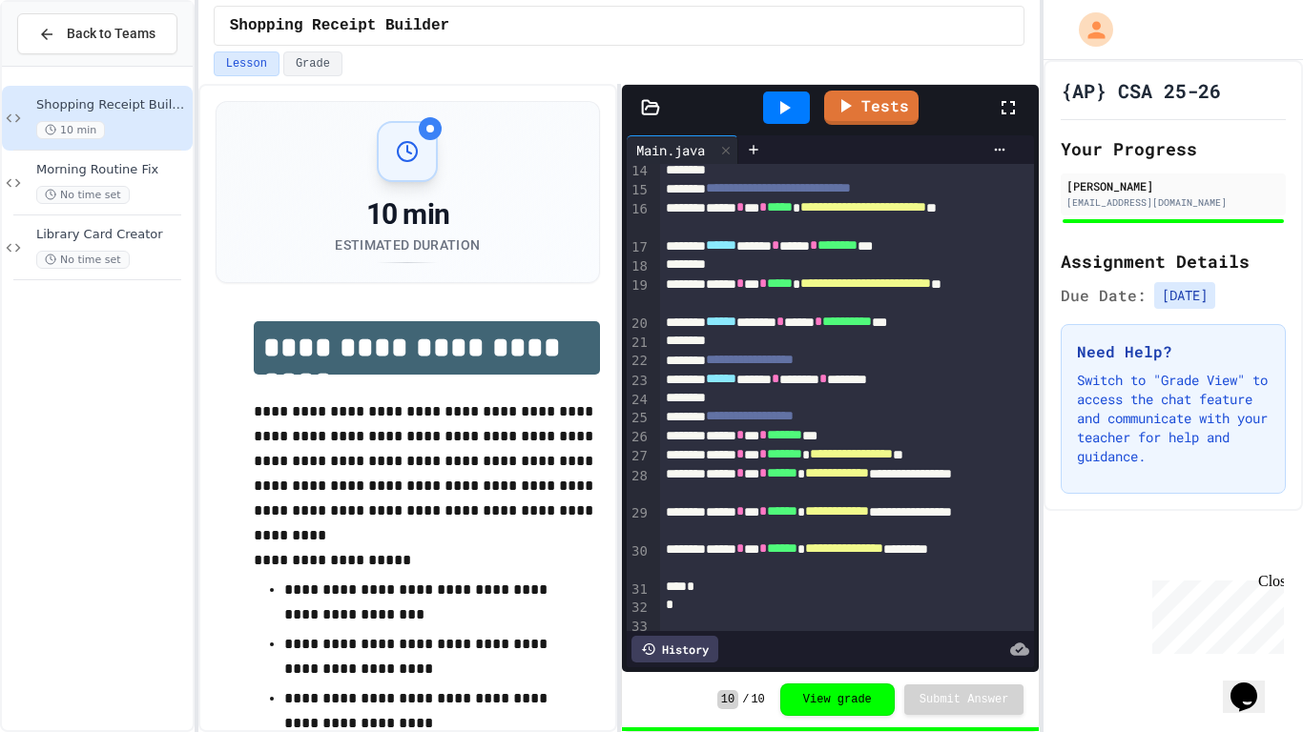
click at [869, 517] on span "**********" at bounding box center [837, 510] width 64 height 13
drag, startPoint x: 899, startPoint y: 583, endPoint x: 886, endPoint y: 575, distance: 15.4
click at [886, 575] on div "**********" at bounding box center [847, 245] width 375 height 784
click at [886, 575] on div "**********" at bounding box center [847, 559] width 375 height 38
click at [761, 151] on icon at bounding box center [753, 149] width 15 height 15
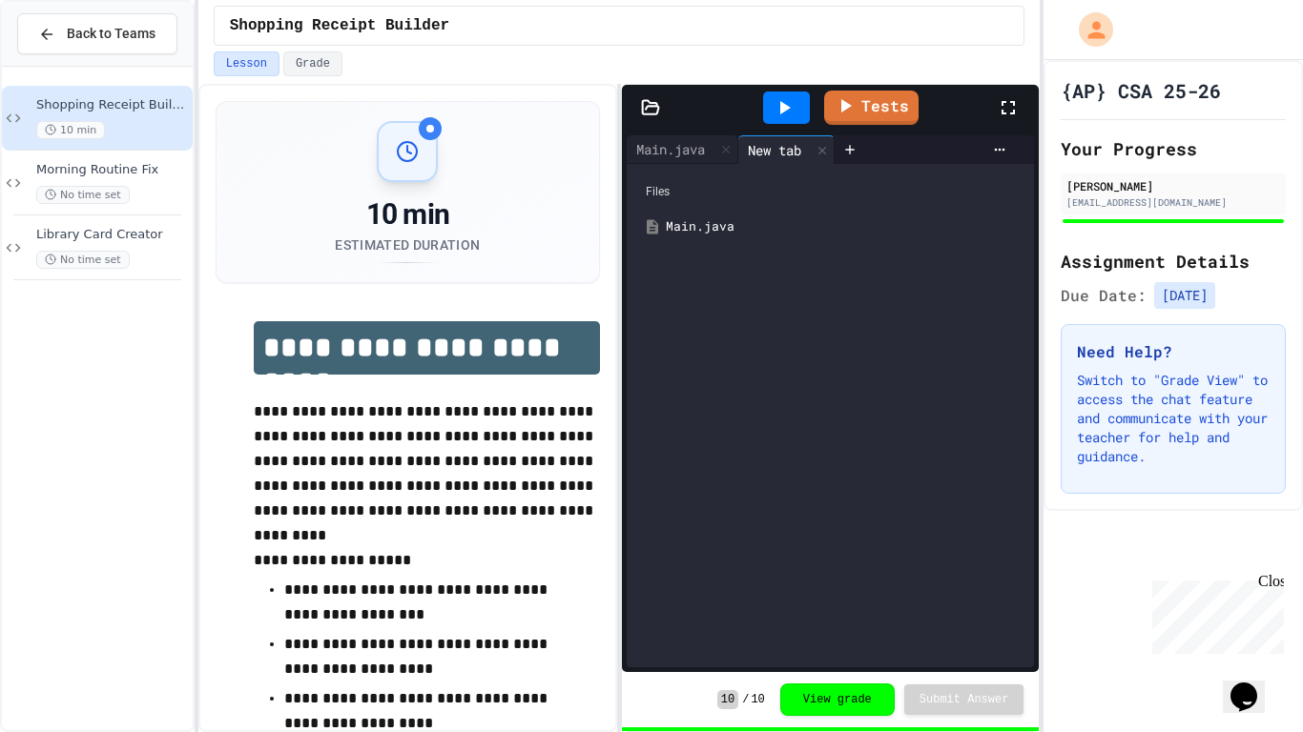
click at [731, 225] on div "Main.java" at bounding box center [844, 226] width 357 height 19
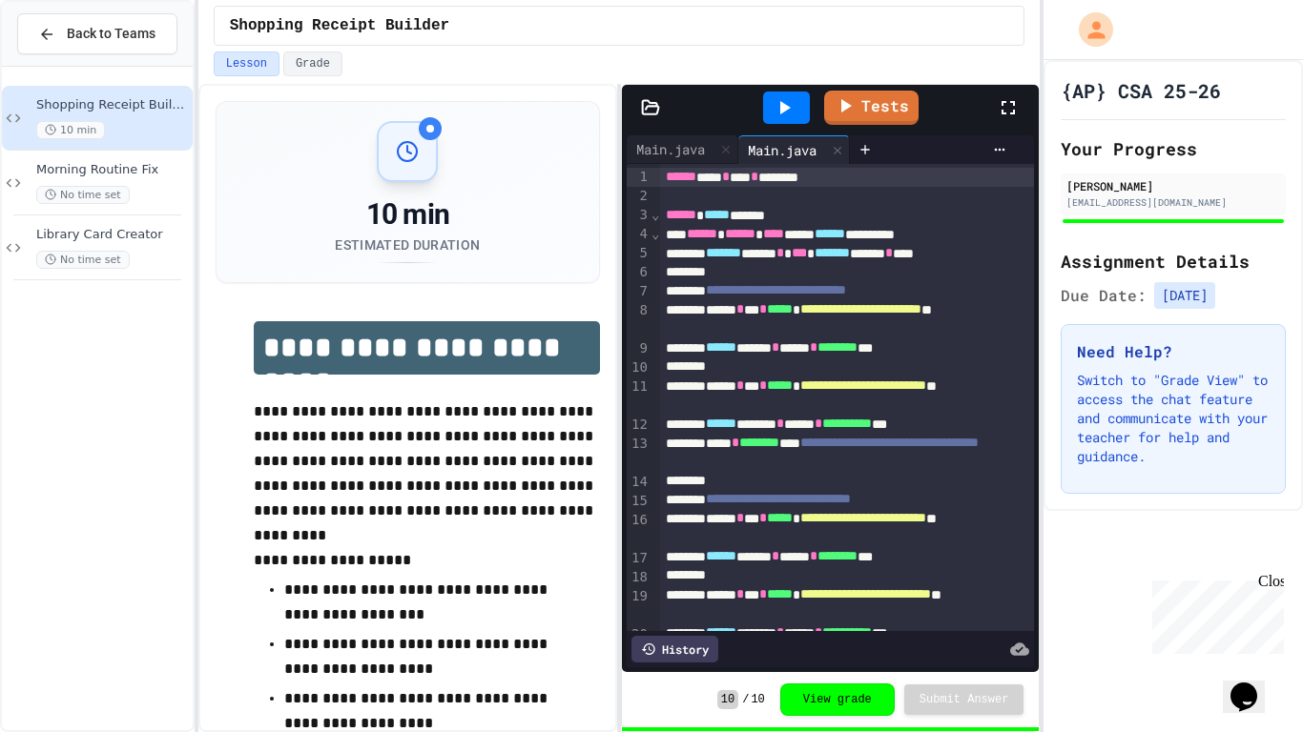
scroll to position [319, 0]
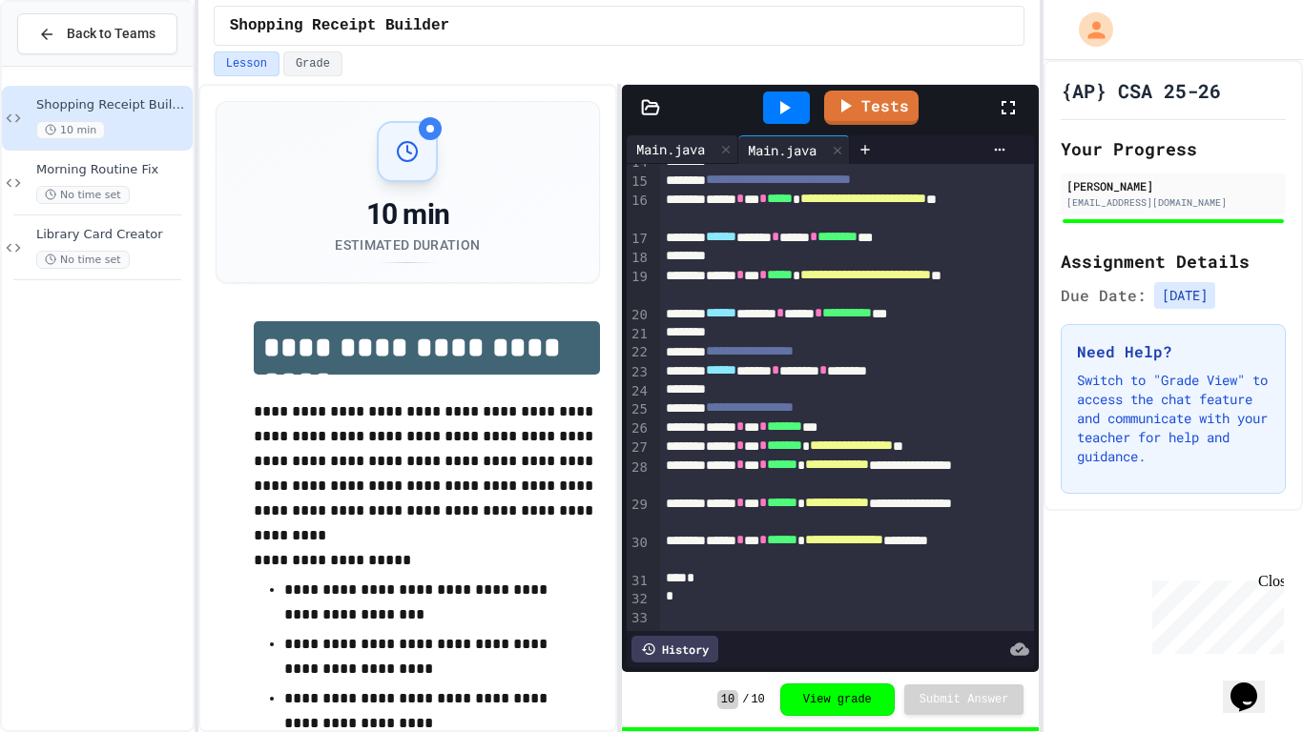
click at [691, 144] on div "Main.java" at bounding box center [671, 149] width 88 height 20
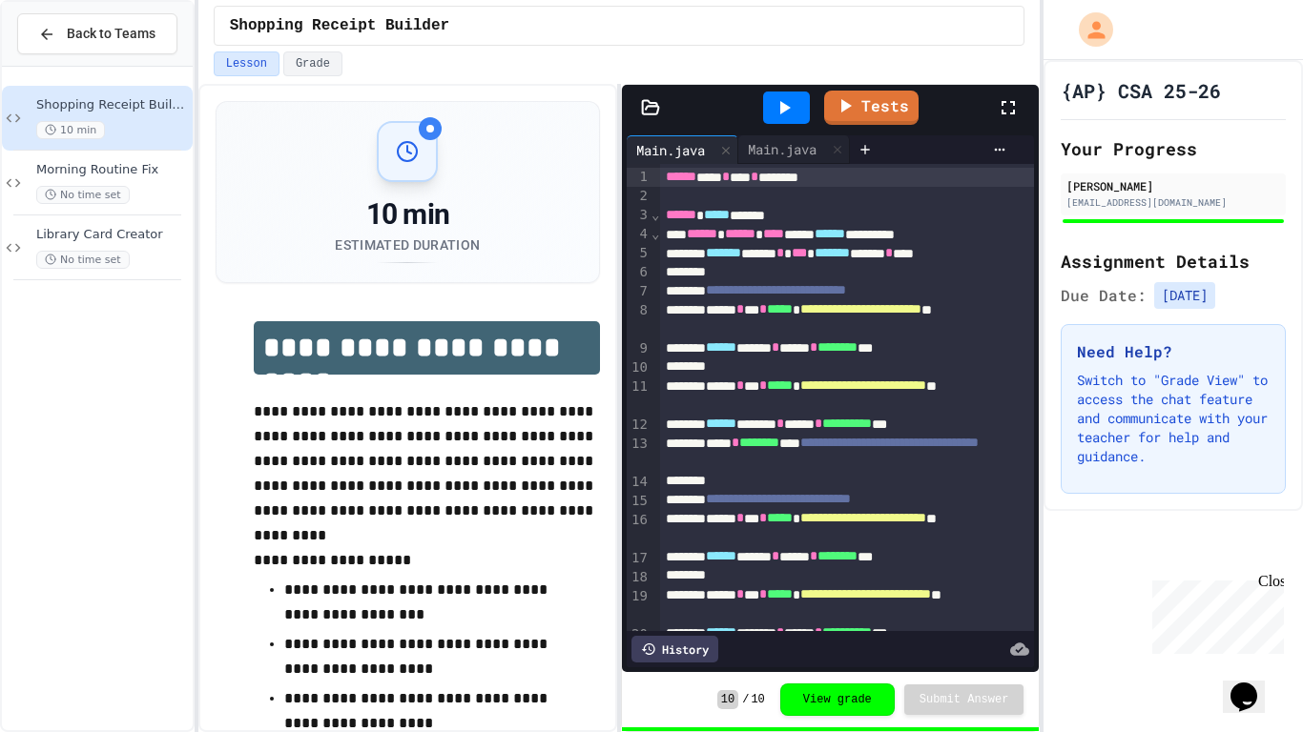
click at [796, 165] on div "**********" at bounding box center [847, 545] width 375 height 763
click at [785, 139] on div "Main.java" at bounding box center [782, 149] width 88 height 20
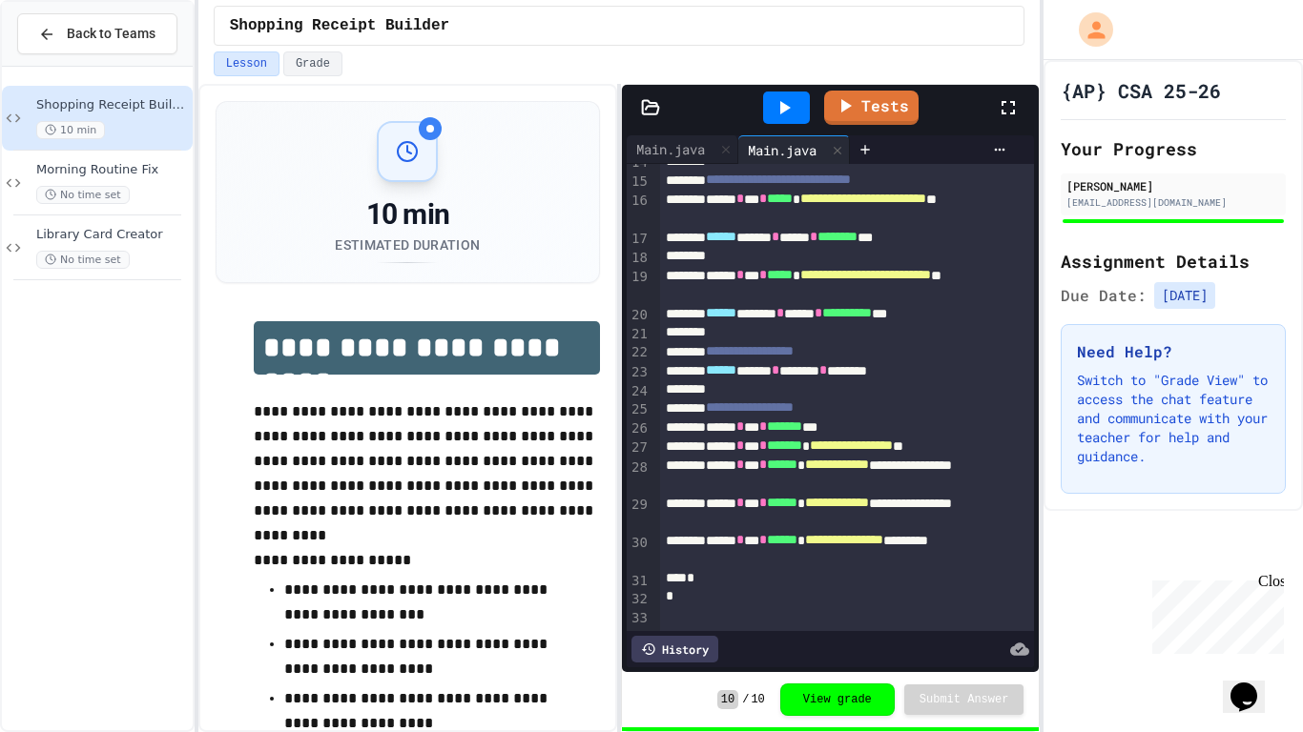
scroll to position [0, 0]
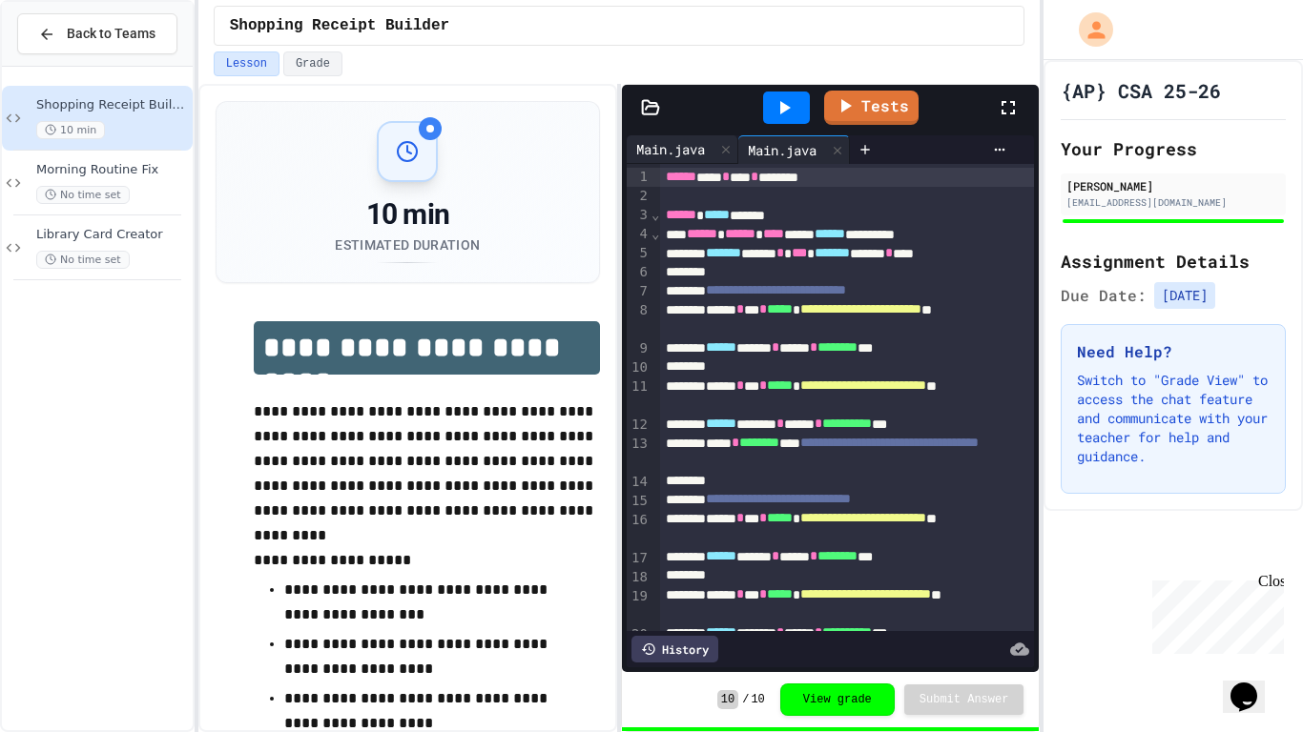
click at [685, 154] on div "Main.java" at bounding box center [671, 149] width 88 height 20
click at [770, 152] on div "Main.java" at bounding box center [782, 149] width 88 height 20
click at [694, 145] on div "Main.java" at bounding box center [671, 149] width 88 height 20
click at [793, 159] on div "Main.java" at bounding box center [794, 149] width 112 height 29
click at [710, 150] on div "Main.java" at bounding box center [671, 149] width 88 height 20
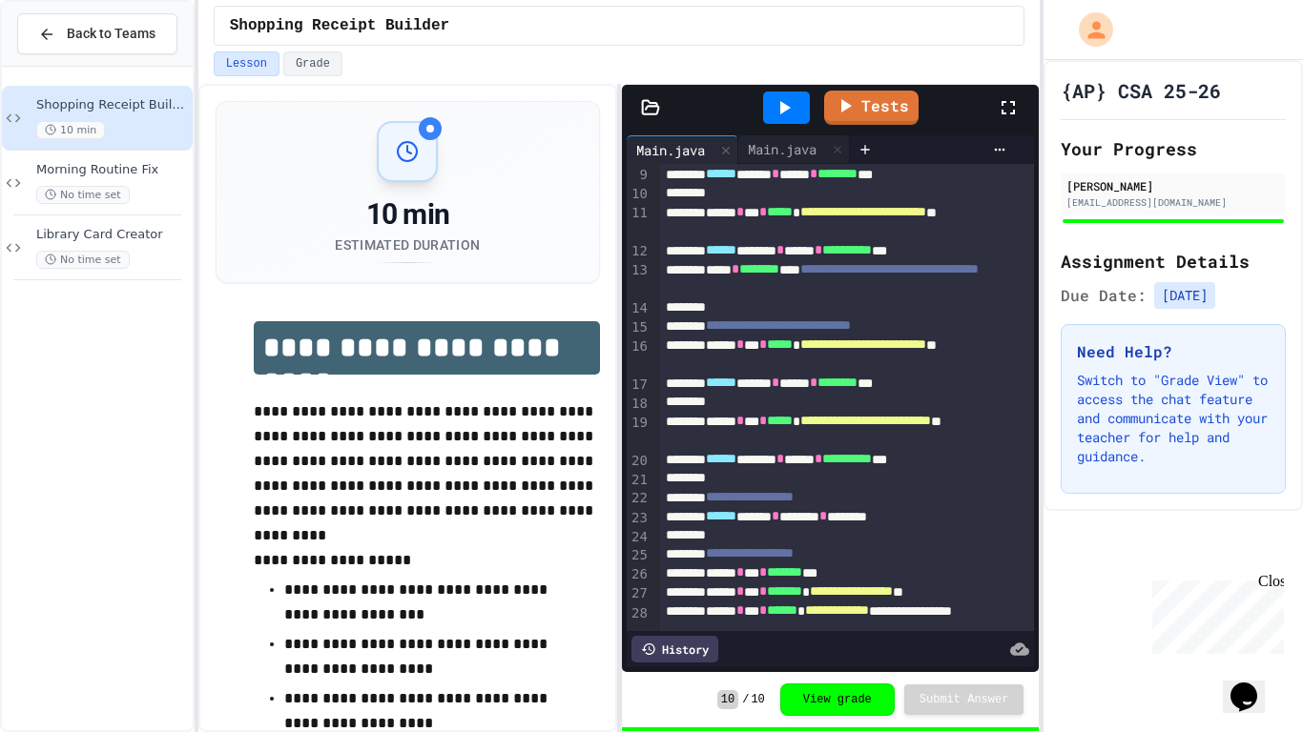
scroll to position [173, 0]
click at [651, 104] on icon at bounding box center [650, 107] width 19 height 19
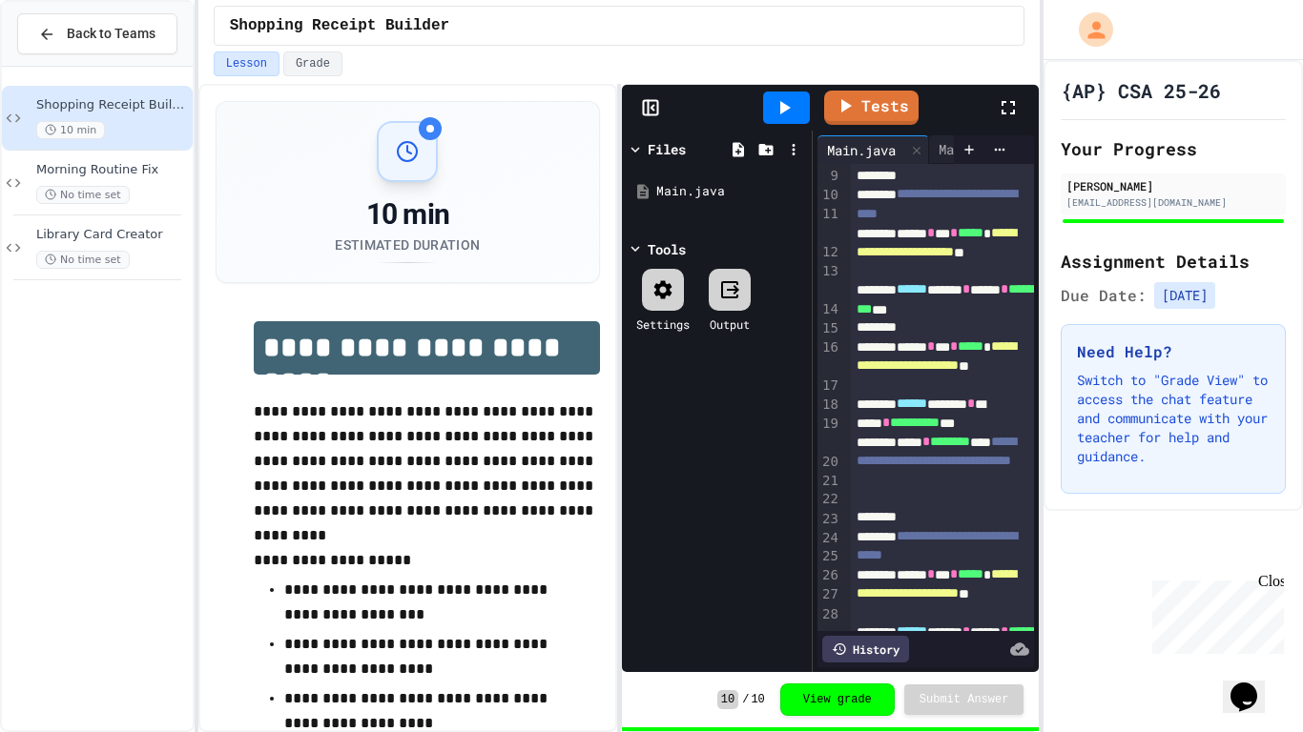
scroll to position [287, 0]
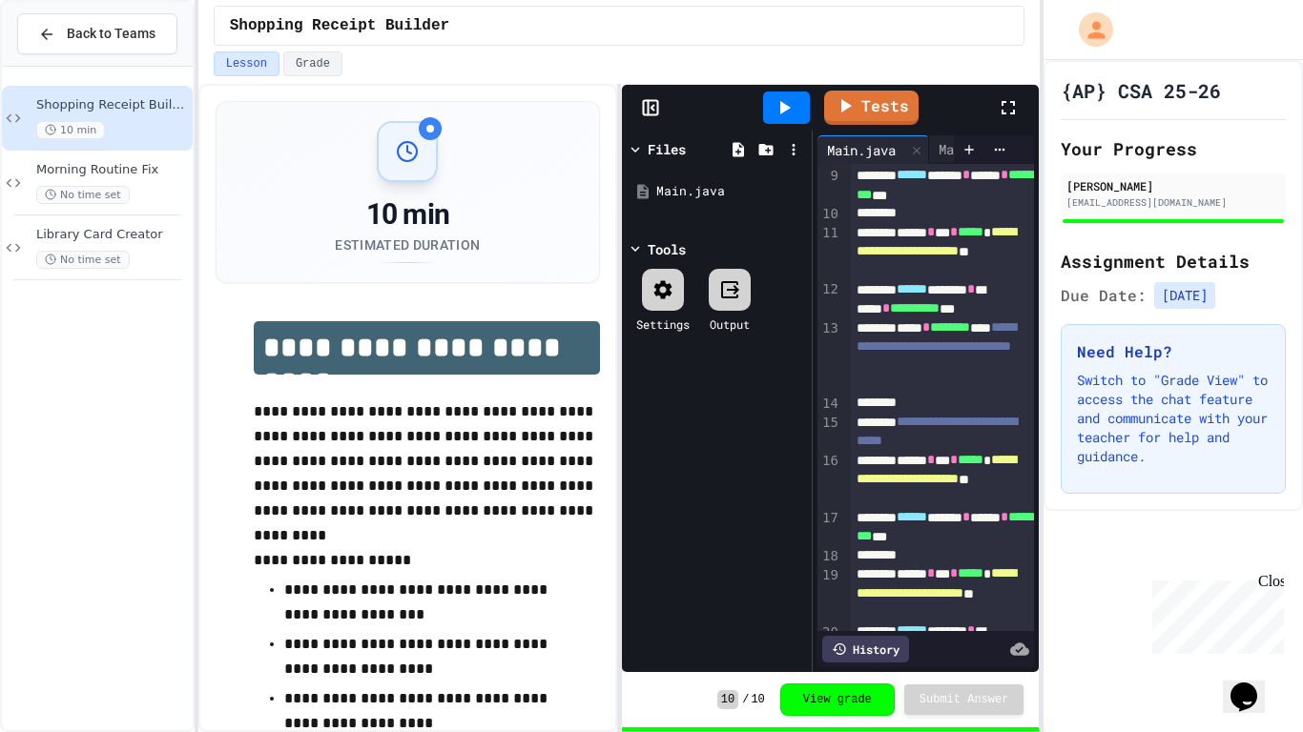
click at [656, 275] on div at bounding box center [663, 290] width 42 height 42
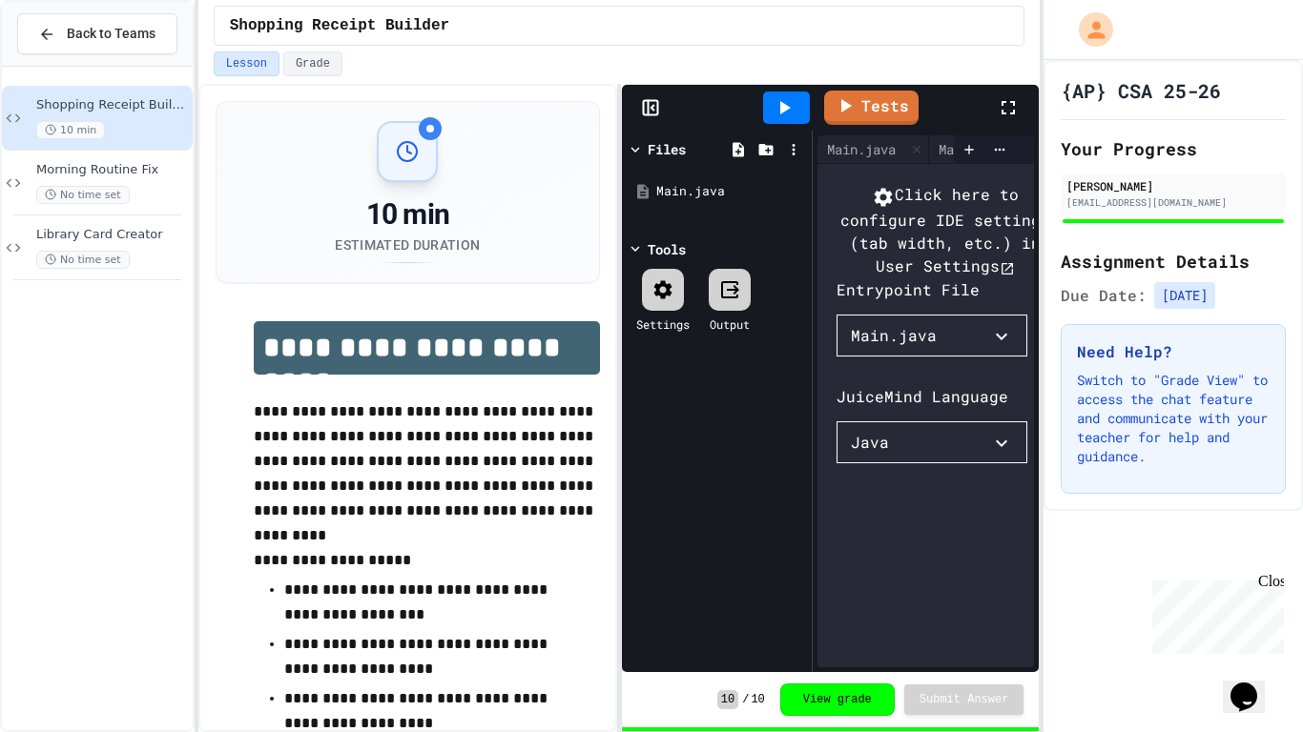
click at [652, 139] on div "Files" at bounding box center [667, 149] width 38 height 20
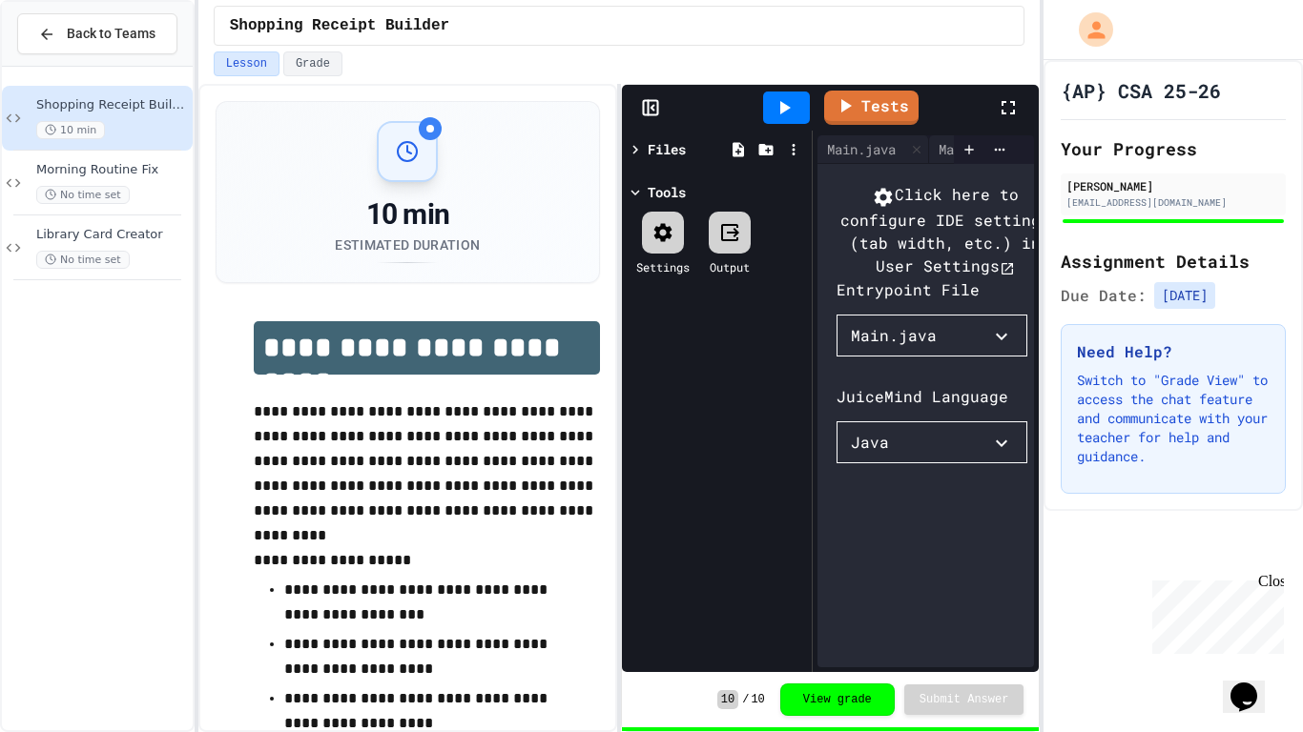
click at [641, 104] on icon at bounding box center [650, 107] width 19 height 19
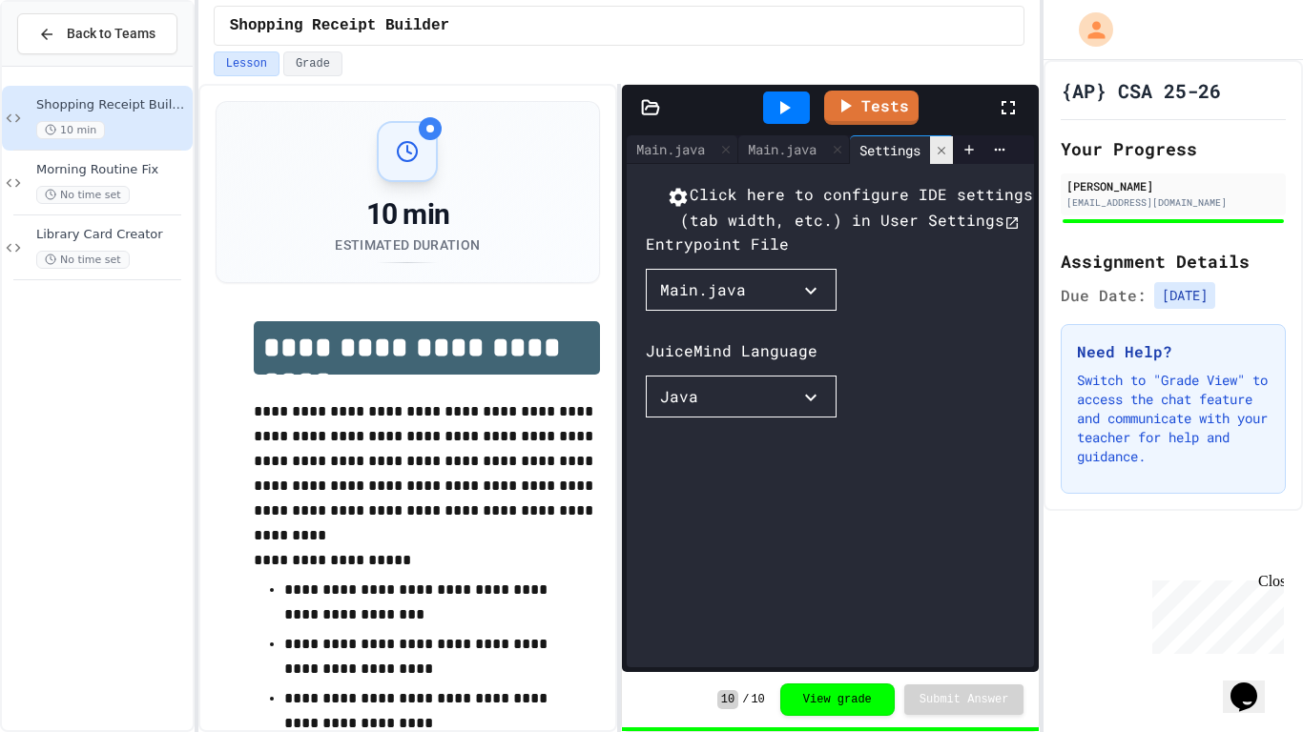
click at [948, 153] on icon at bounding box center [941, 150] width 13 height 13
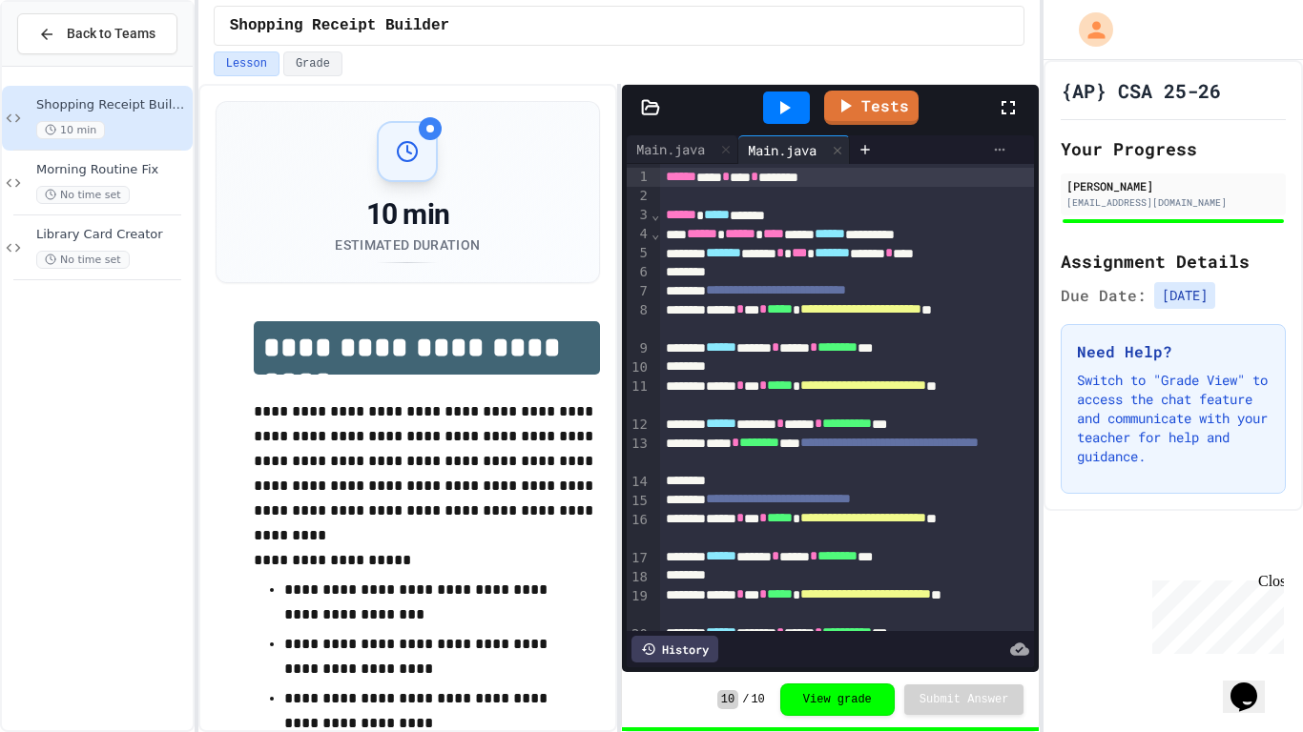
click at [992, 152] on icon at bounding box center [999, 149] width 15 height 15
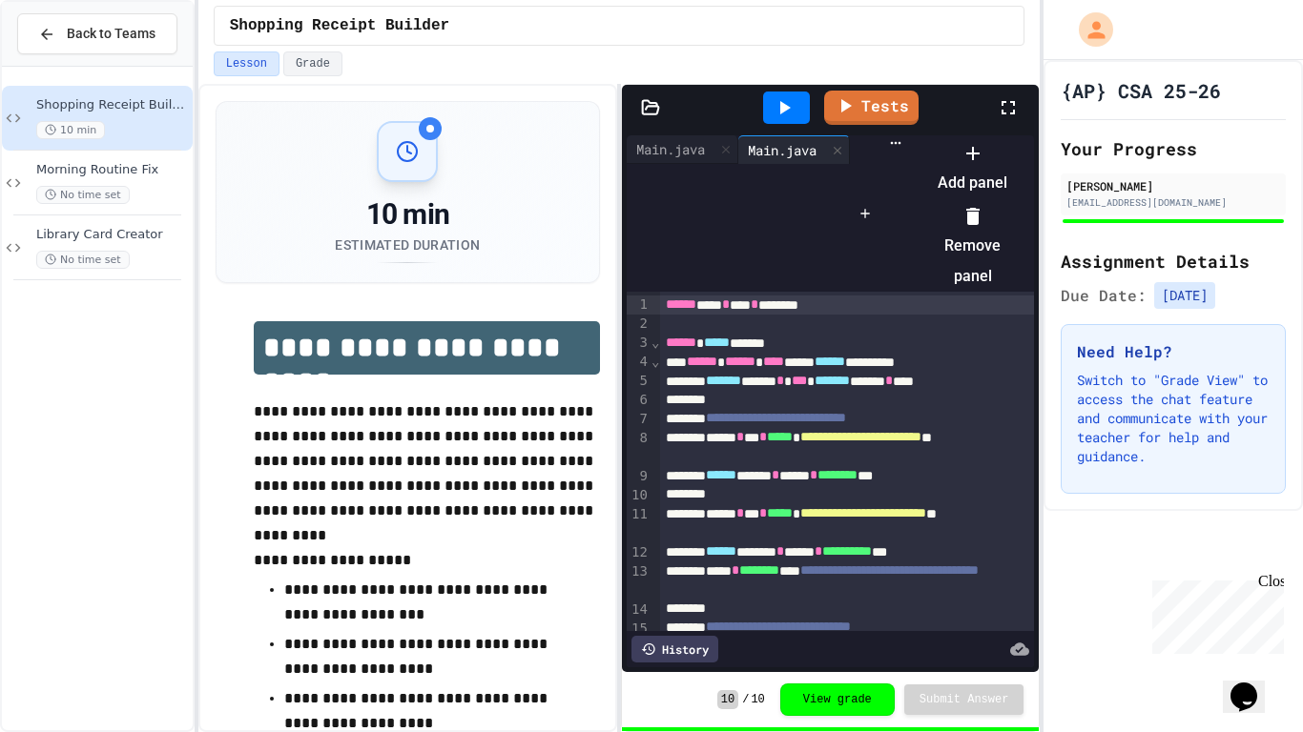
click at [1015, 215] on div at bounding box center [972, 215] width 85 height 31
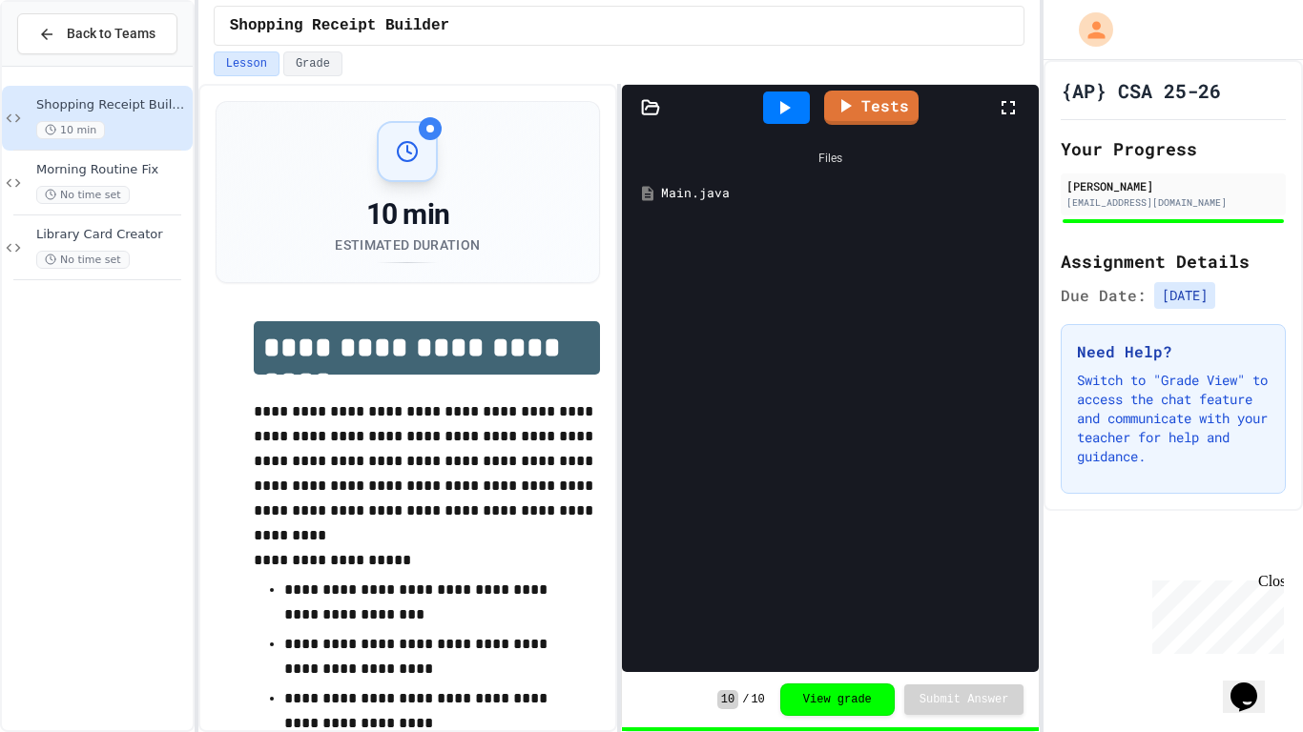
click at [761, 201] on div "Main.java" at bounding box center [844, 193] width 366 height 19
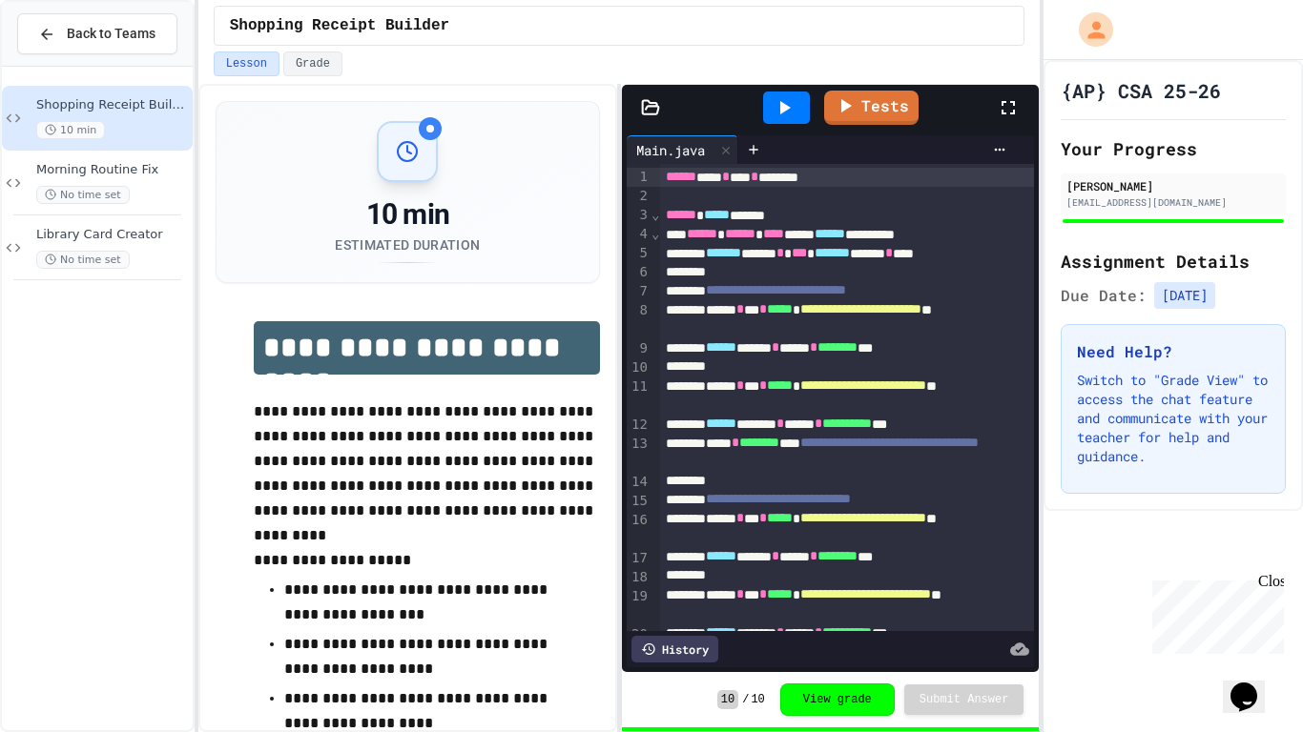
scroll to position [319, 0]
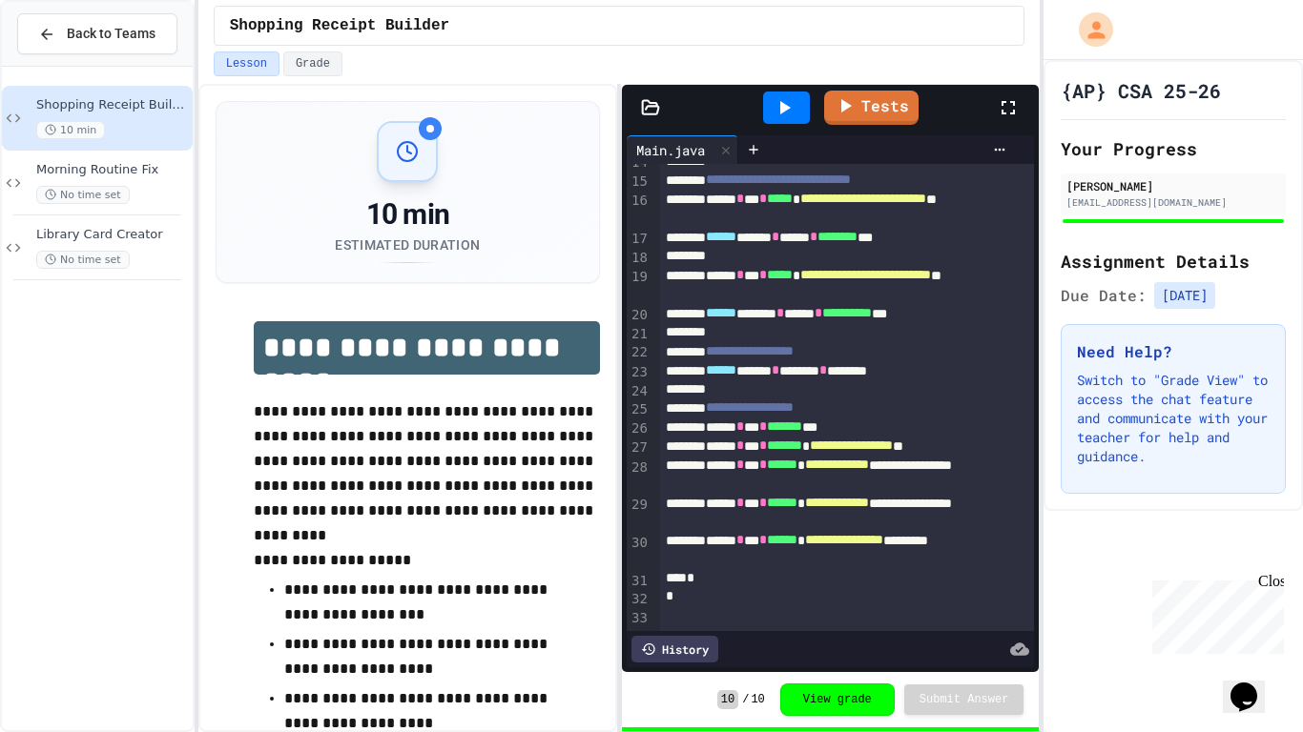
click at [689, 649] on div "History" at bounding box center [674, 649] width 87 height 27
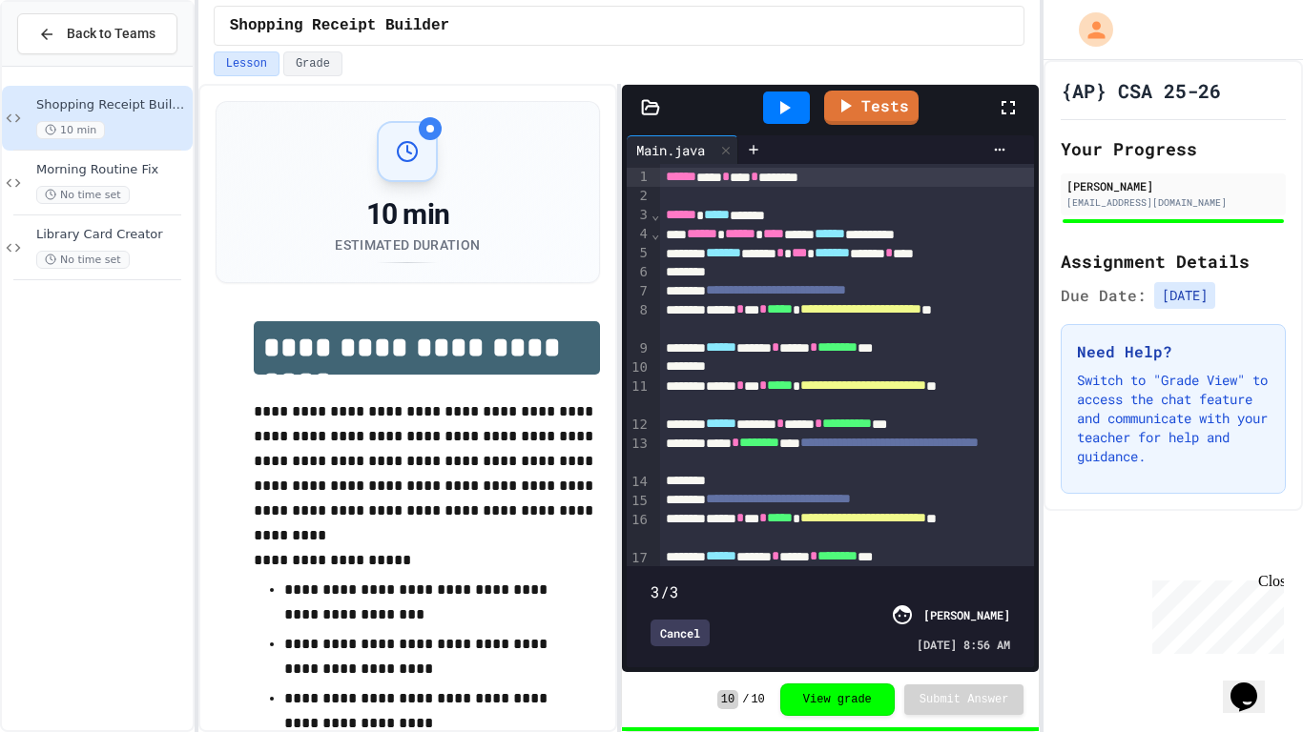
drag, startPoint x: 1013, startPoint y: 570, endPoint x: 933, endPoint y: 586, distance: 81.7
click at [933, 586] on div "3/3 Cancel Jad Dechraoui 09/29/2025 - 8:56 AM" at bounding box center [830, 617] width 398 height 92
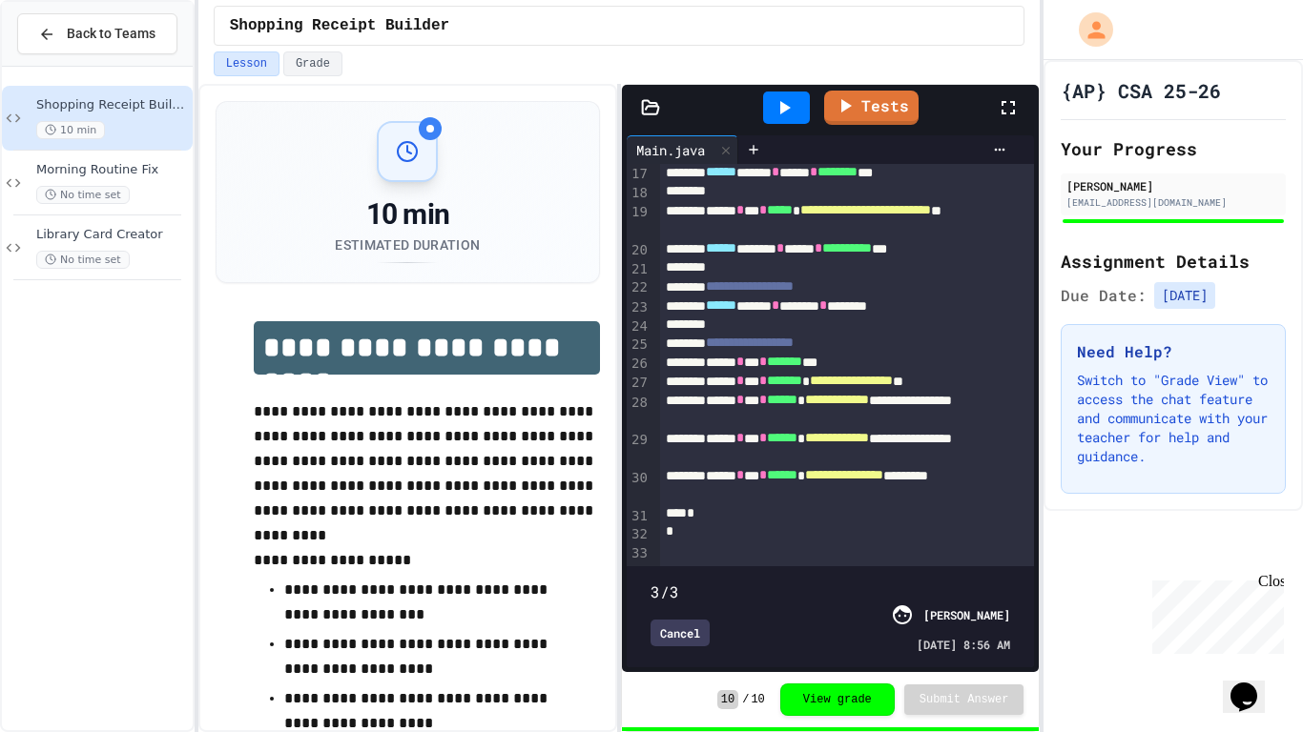
scroll to position [0, 0]
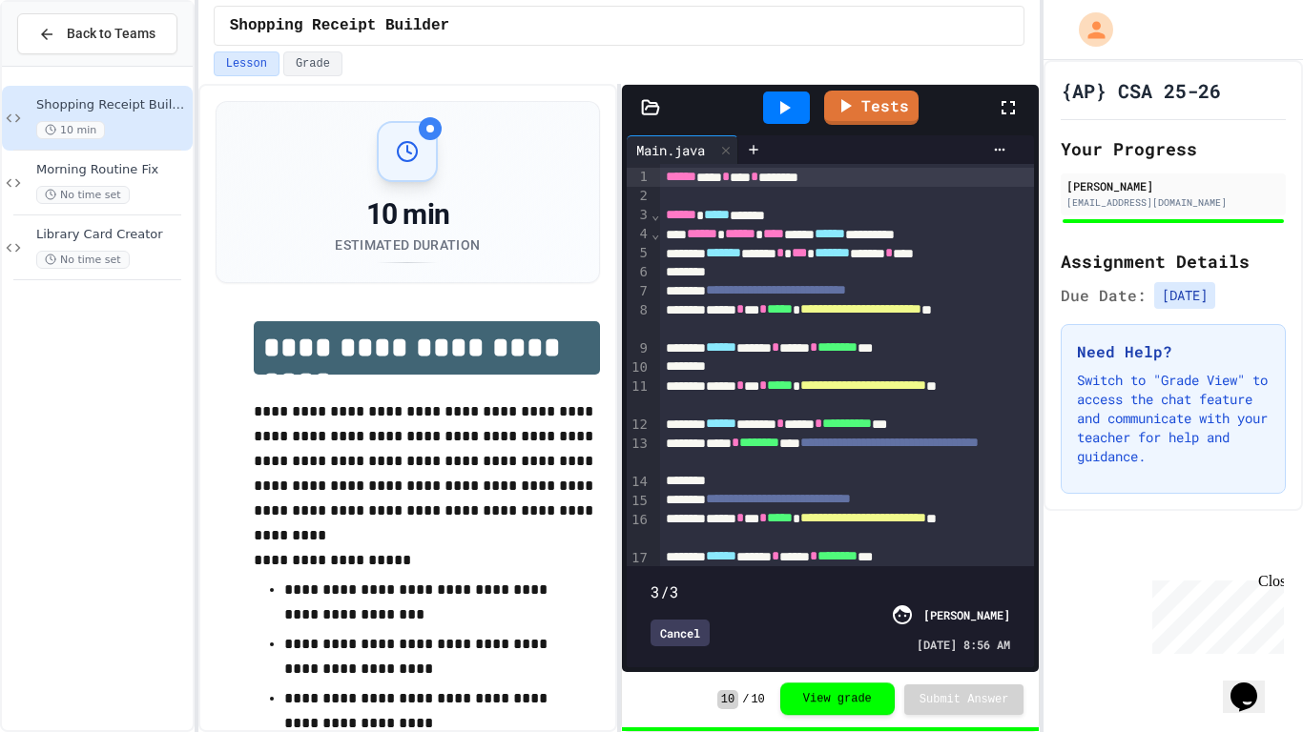
click at [833, 694] on button "View grade" at bounding box center [837, 699] width 114 height 32
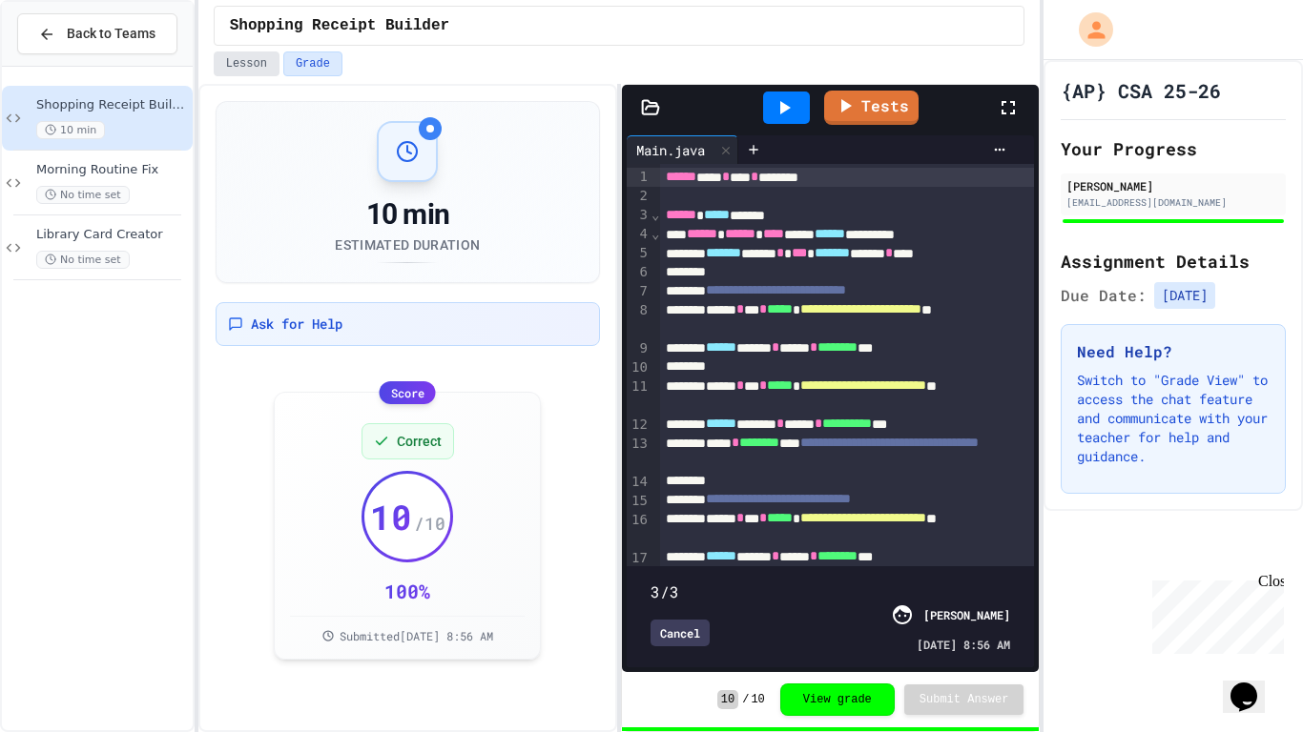
click at [263, 64] on button "Lesson" at bounding box center [247, 63] width 66 height 25
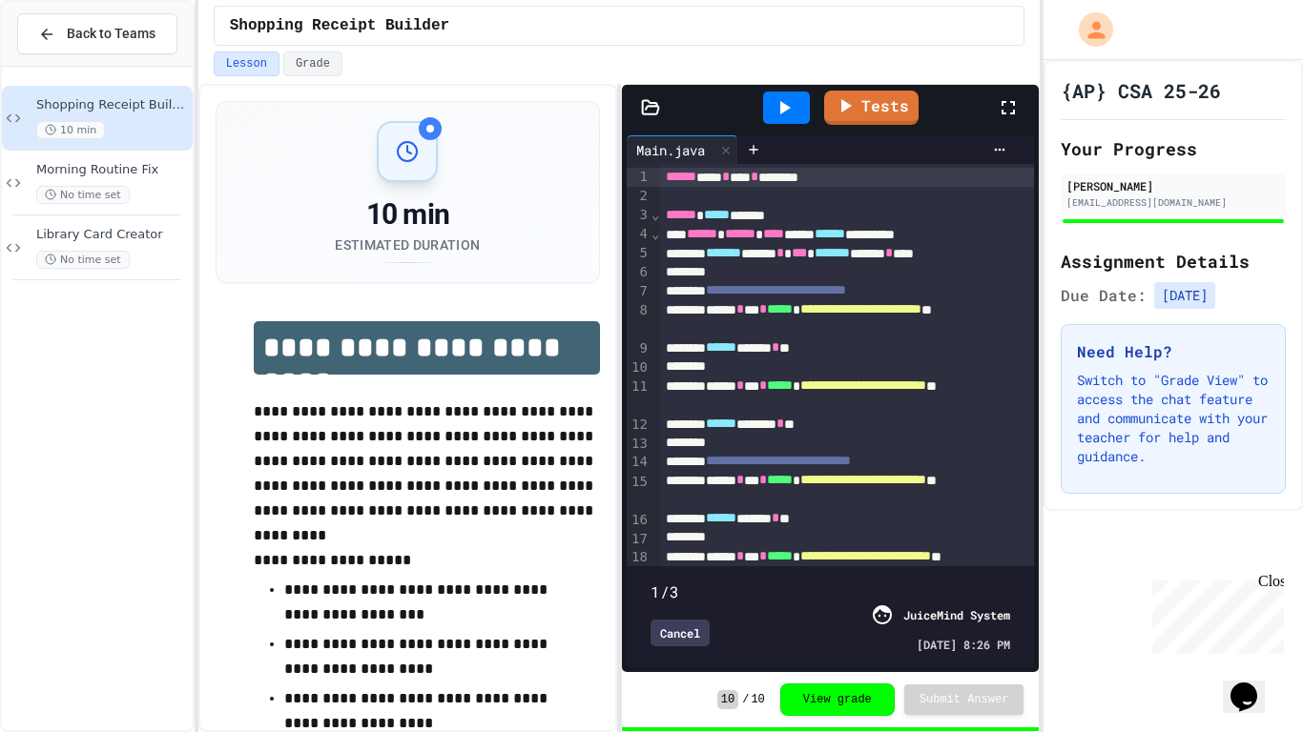
type input "*"
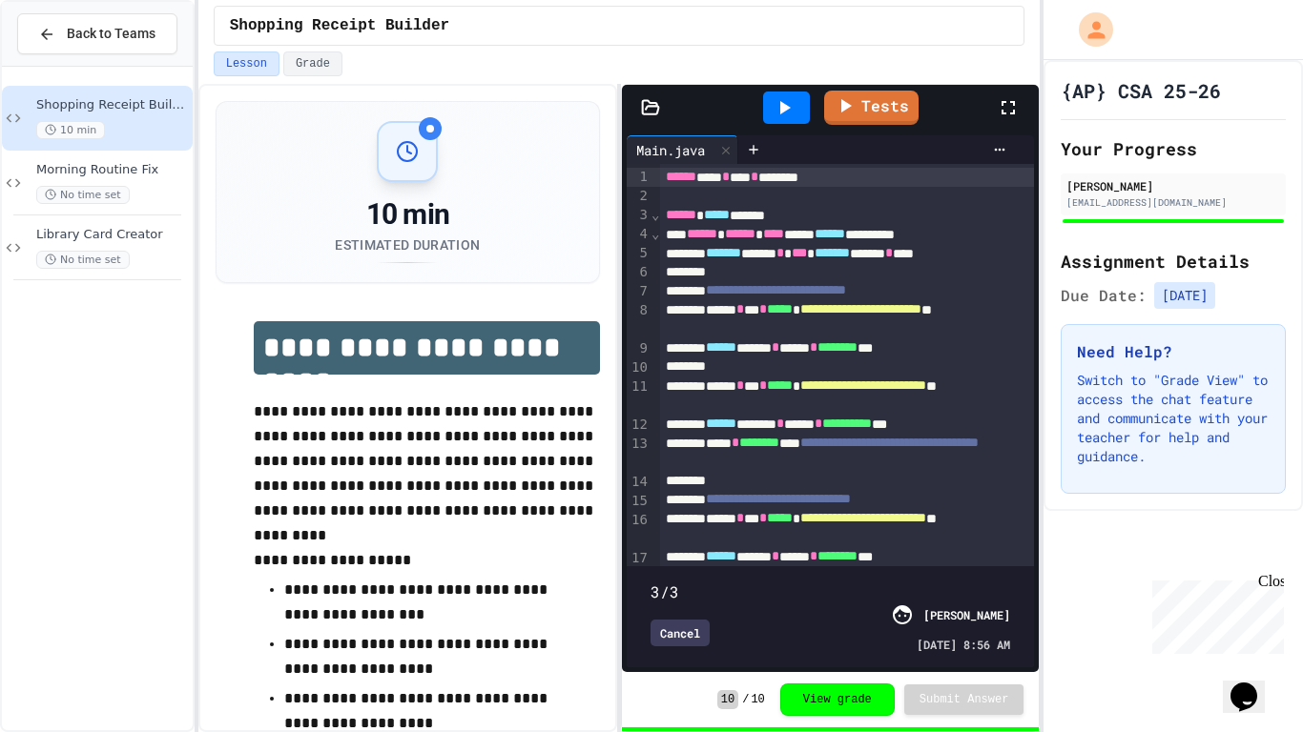
drag, startPoint x: 1001, startPoint y: 566, endPoint x: 1297, endPoint y: 595, distance: 297.1
click at [1297, 595] on div "**********" at bounding box center [651, 366] width 1303 height 732
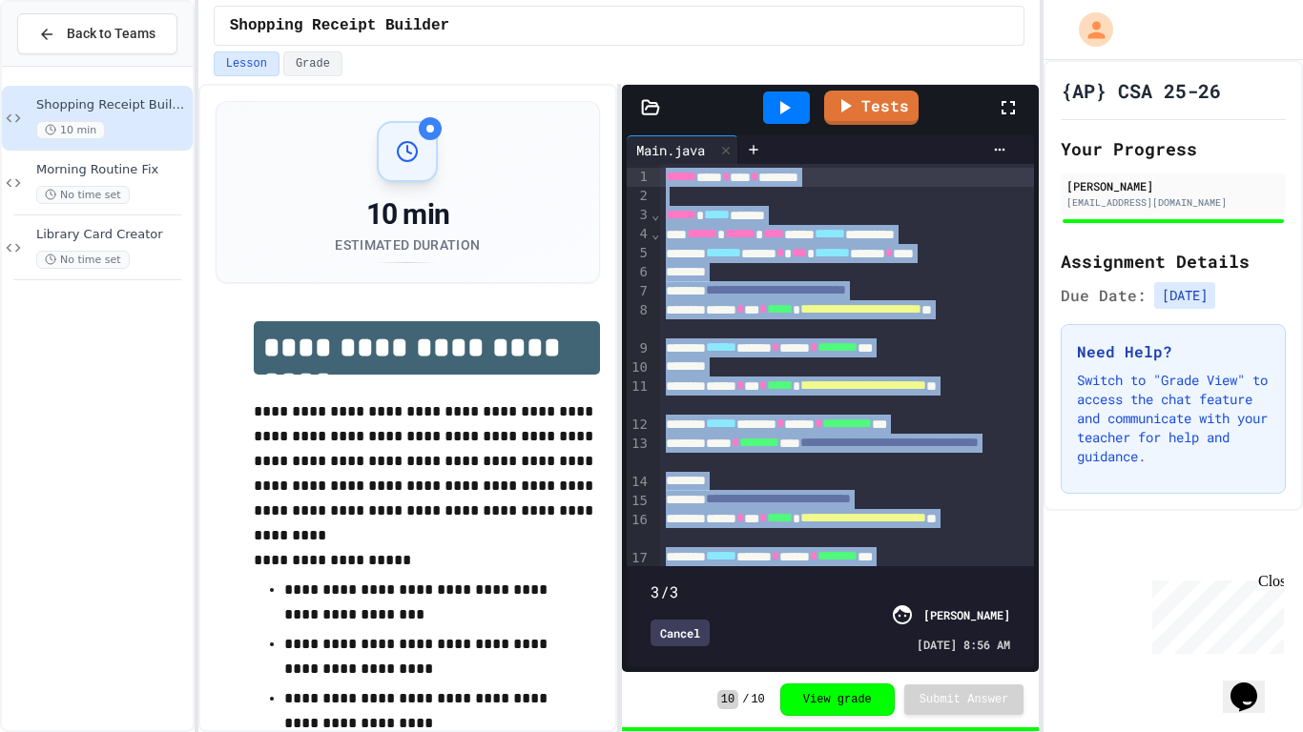
drag, startPoint x: 798, startPoint y: 532, endPoint x: 661, endPoint y: 109, distance: 445.1
click at [661, 109] on div "**********" at bounding box center [830, 378] width 417 height 587
click at [832, 340] on div "****** ***** * ***** * ******** ***" at bounding box center [847, 348] width 375 height 19
